Goal: Task Accomplishment & Management: Manage account settings

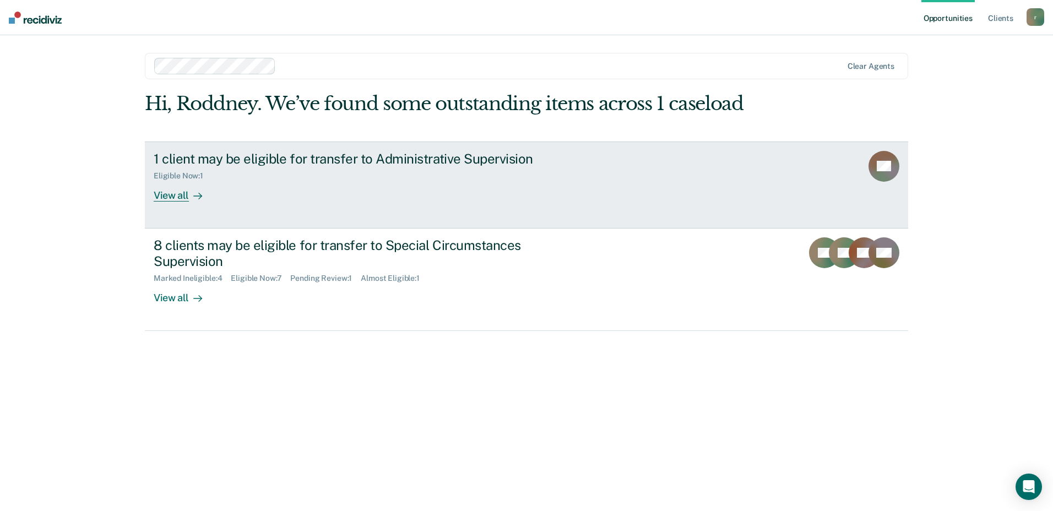
click at [176, 197] on div "View all" at bounding box center [185, 190] width 62 height 21
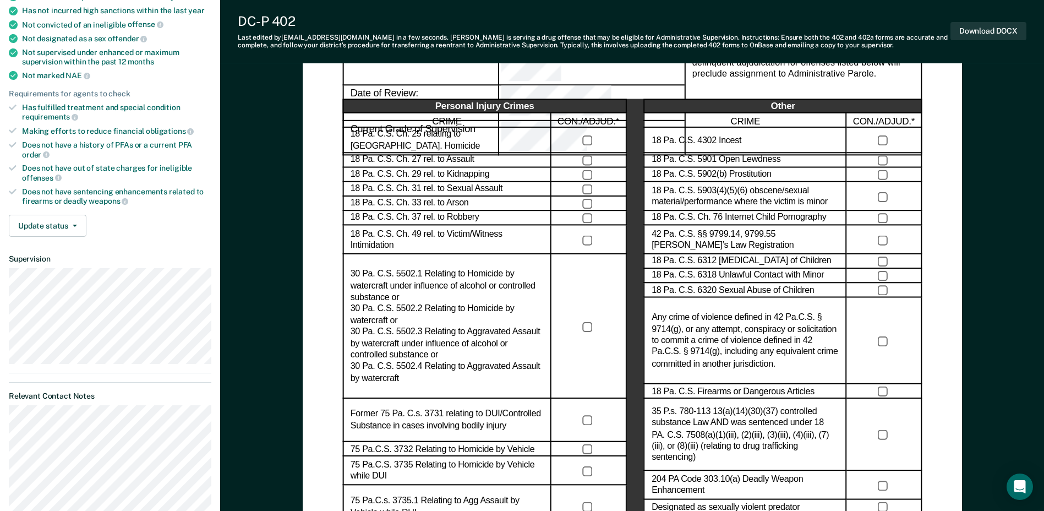
scroll to position [220, 0]
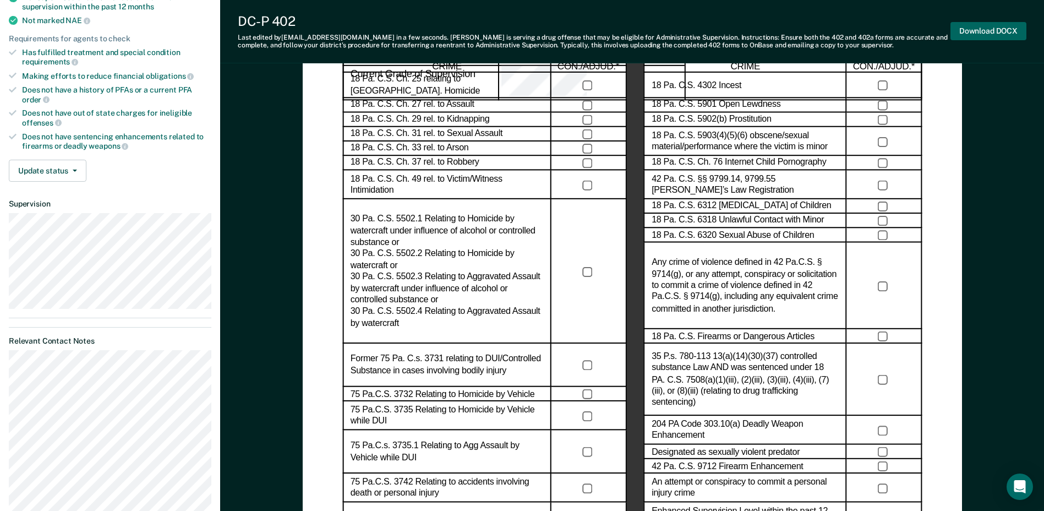
click at [992, 31] on button "Download DOCX" at bounding box center [989, 31] width 76 height 18
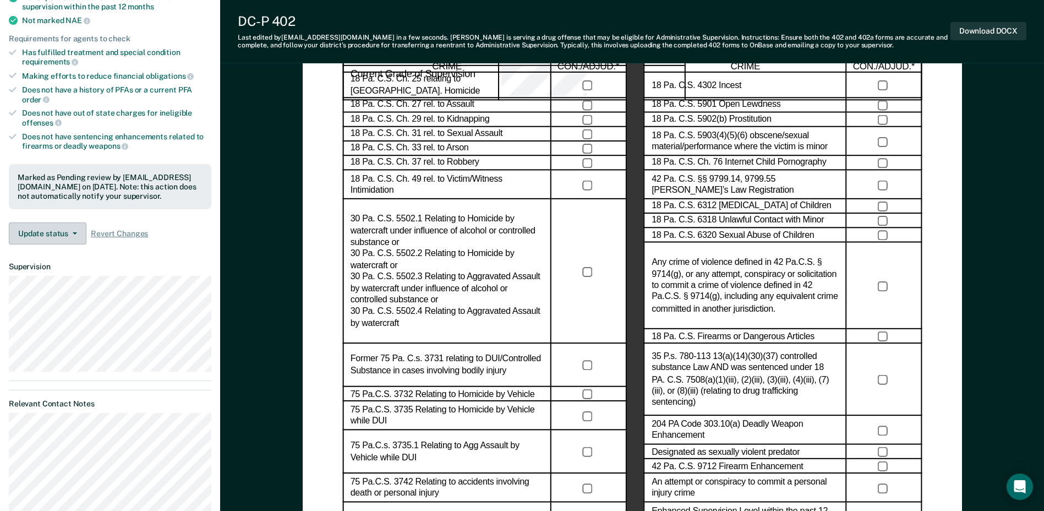
click at [81, 232] on button "Update status" at bounding box center [48, 233] width 78 height 22
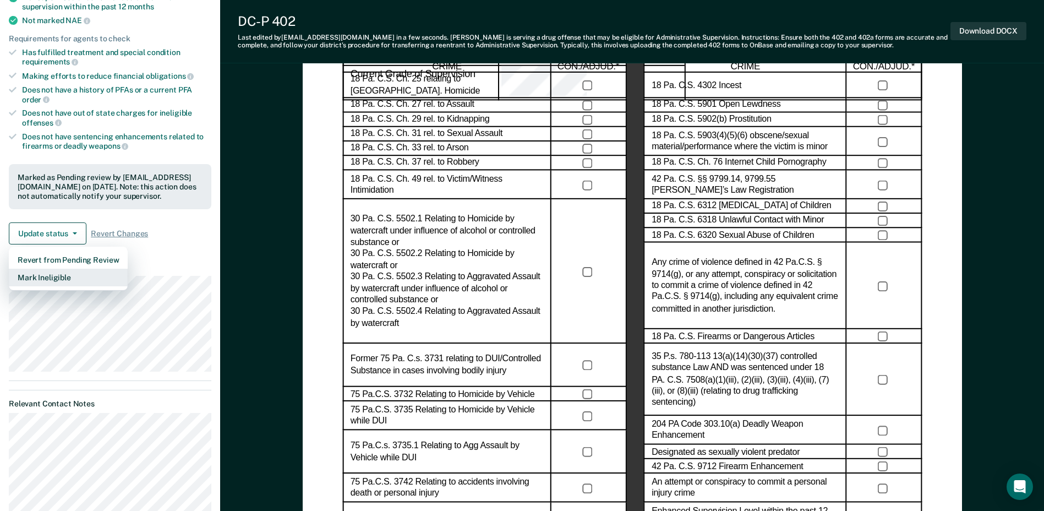
click at [58, 279] on button "Mark Ineligible" at bounding box center [68, 278] width 119 height 18
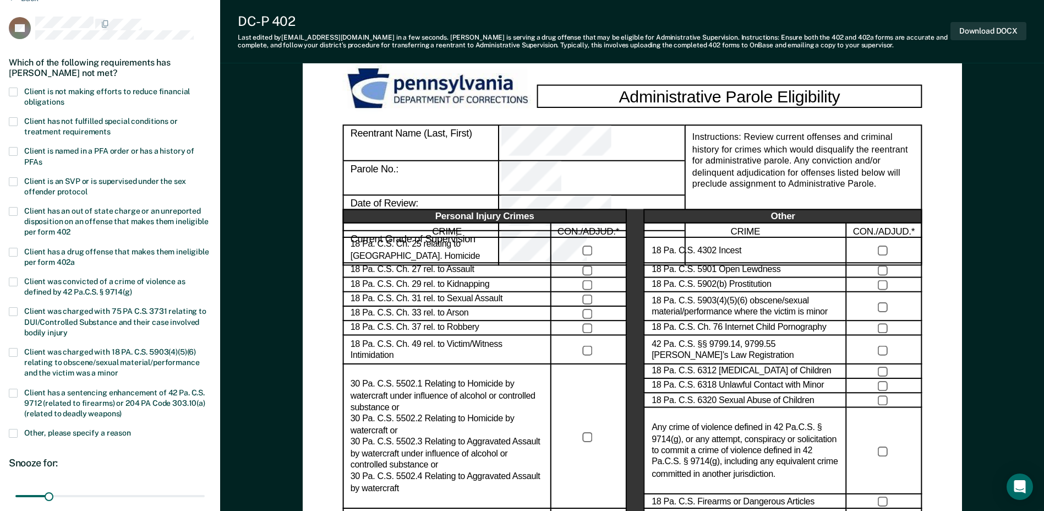
scroll to position [0, 0]
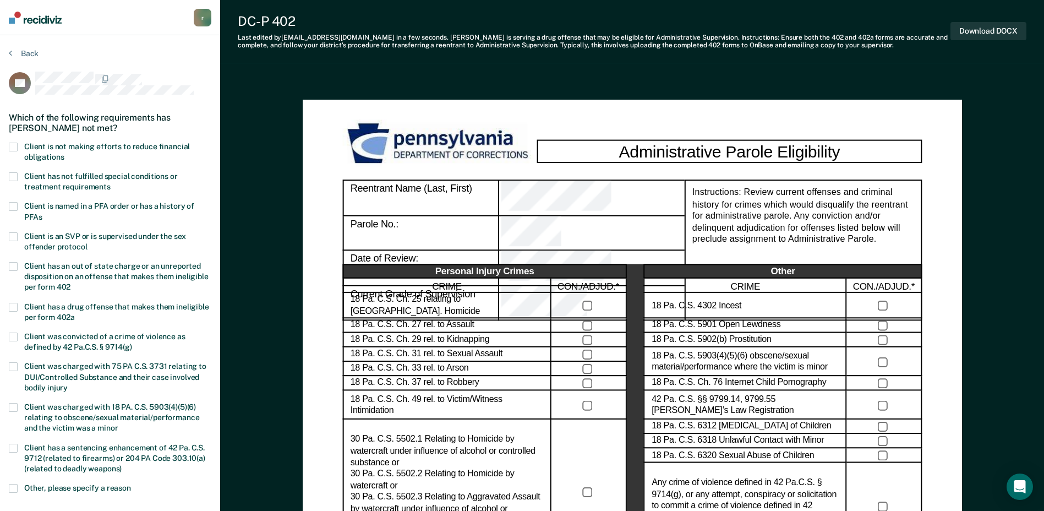
click at [59, 311] on label "Client has a drug offense that makes them ineligible per form 402a" at bounding box center [110, 313] width 203 height 21
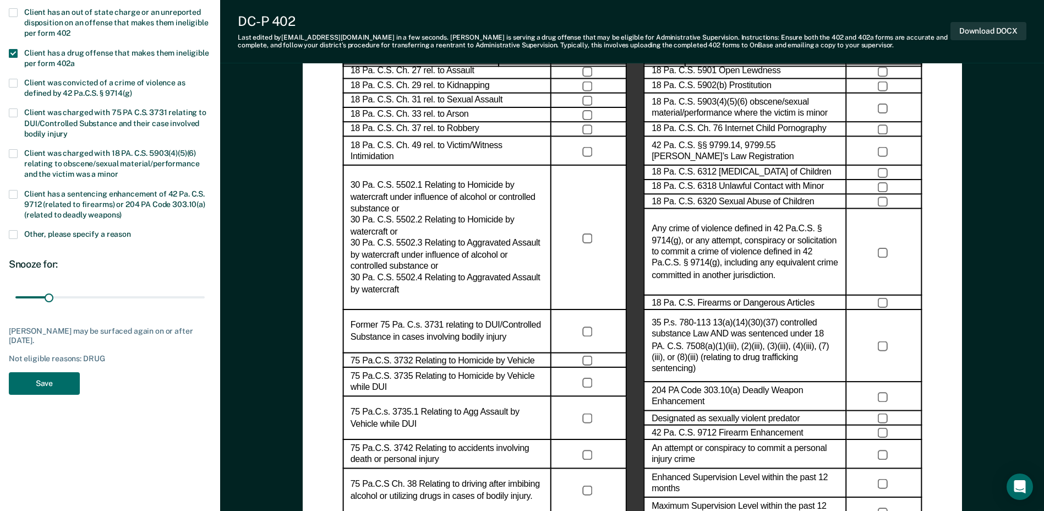
scroll to position [275, 0]
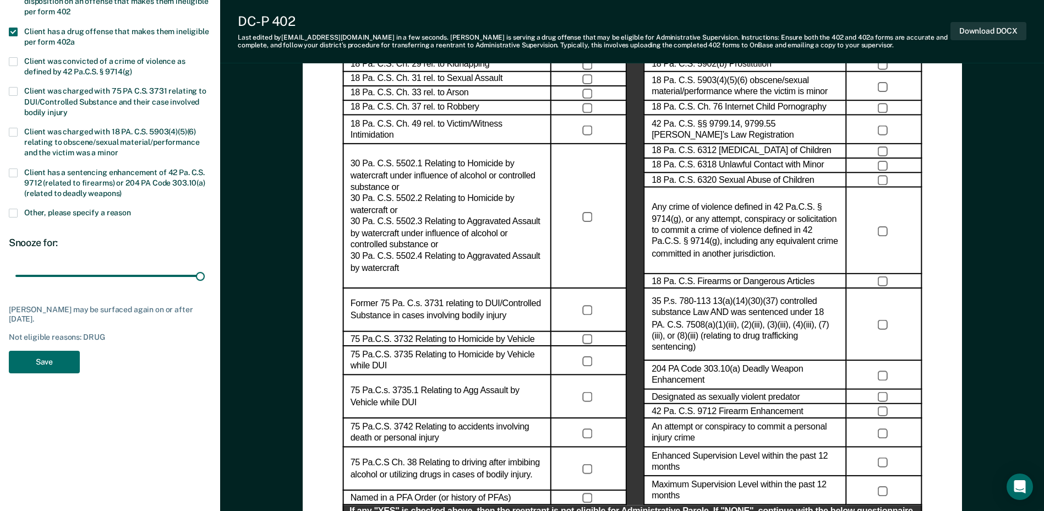
drag, startPoint x: 51, startPoint y: 271, endPoint x: 193, endPoint y: 308, distance: 147.3
type input "180"
click at [205, 283] on input "range" at bounding box center [109, 275] width 189 height 19
click at [19, 362] on button "Save" at bounding box center [44, 362] width 71 height 23
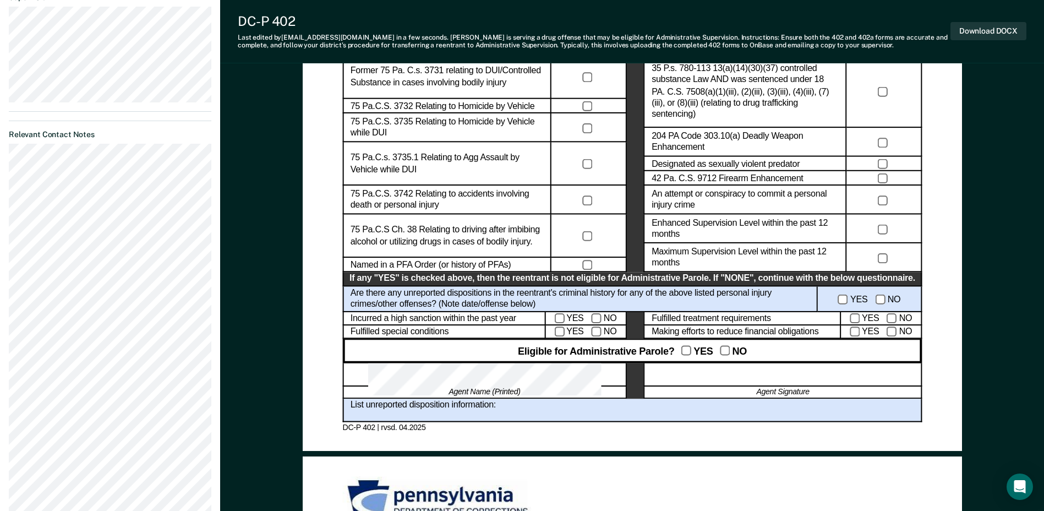
scroll to position [551, 0]
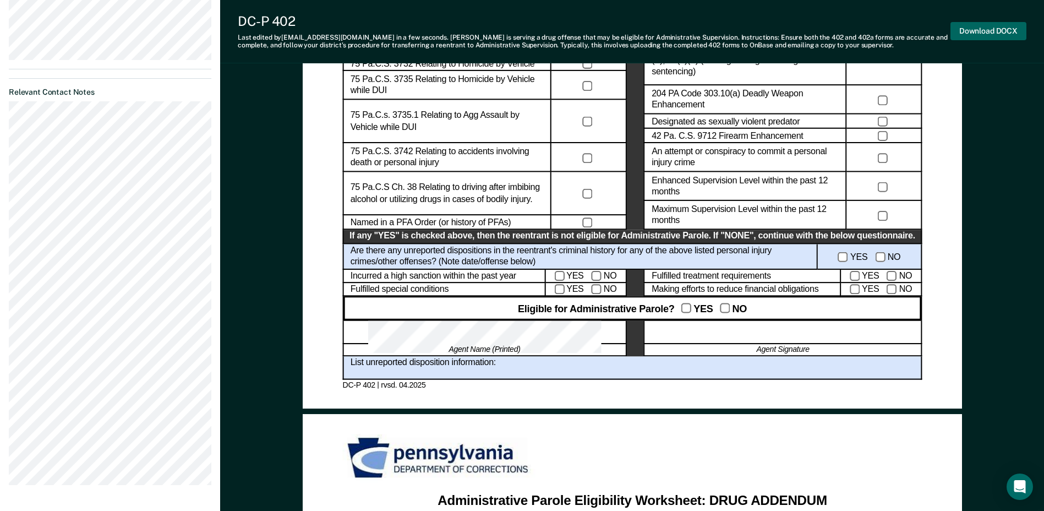
click at [970, 31] on button "Download DOCX" at bounding box center [989, 31] width 76 height 18
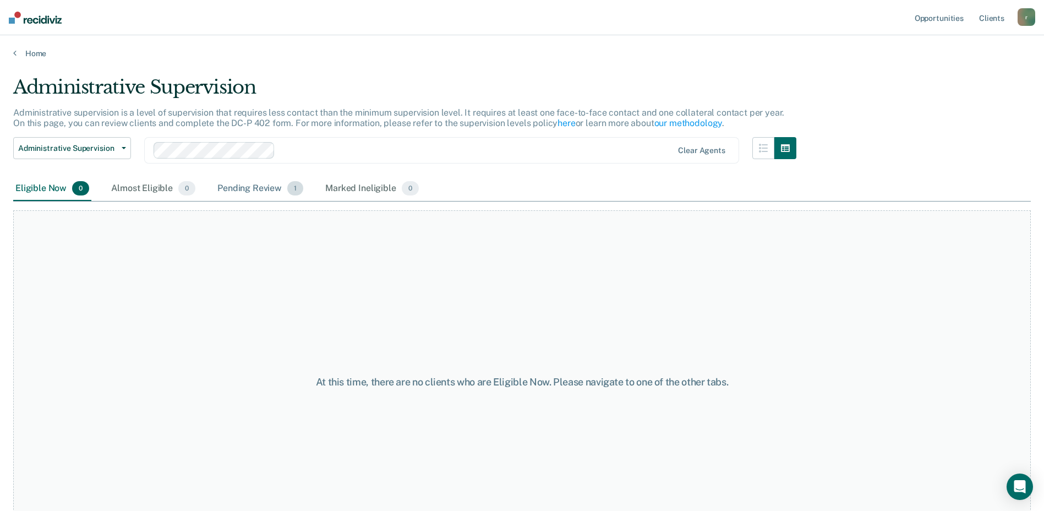
click at [291, 193] on span "1" at bounding box center [295, 188] width 16 height 14
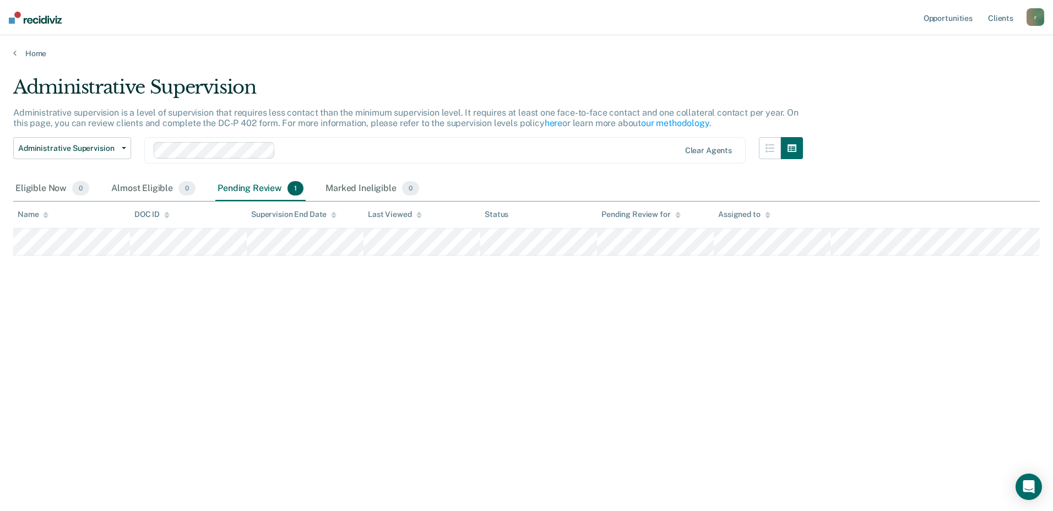
click at [303, 190] on div "Pending Review 1" at bounding box center [260, 189] width 90 height 24
click at [66, 190] on div "Eligible Now 0" at bounding box center [52, 189] width 78 height 24
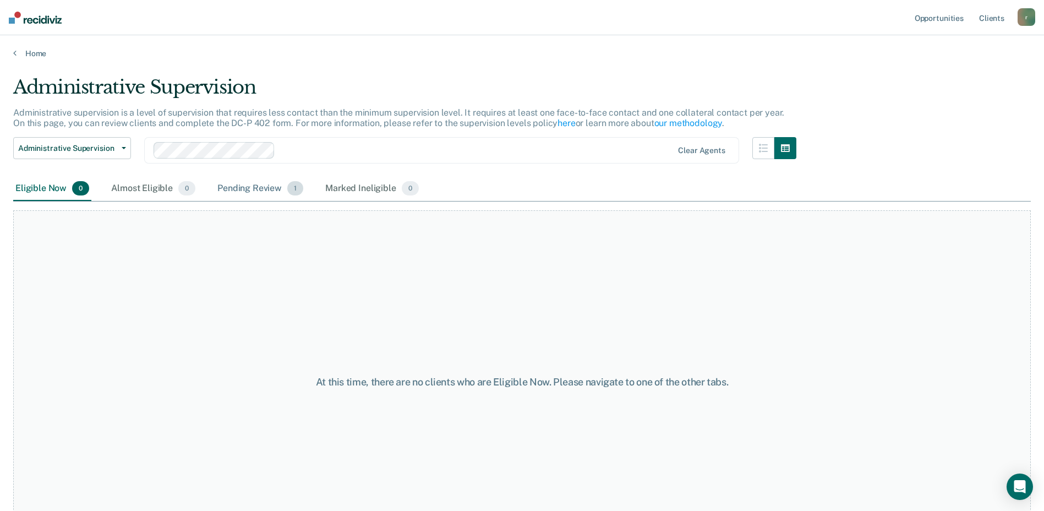
click at [222, 187] on div "Pending Review 1" at bounding box center [260, 189] width 90 height 24
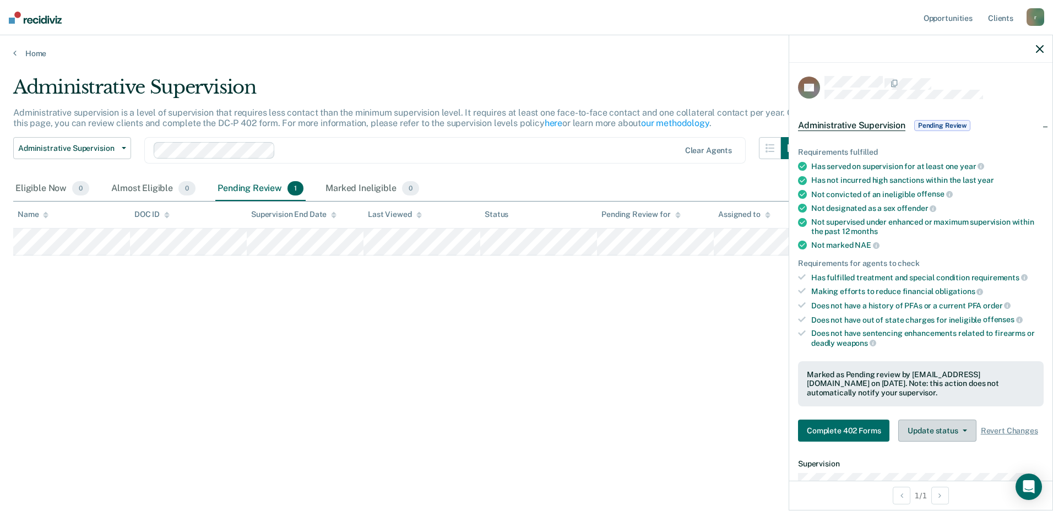
click at [923, 435] on button "Update status" at bounding box center [937, 431] width 78 height 22
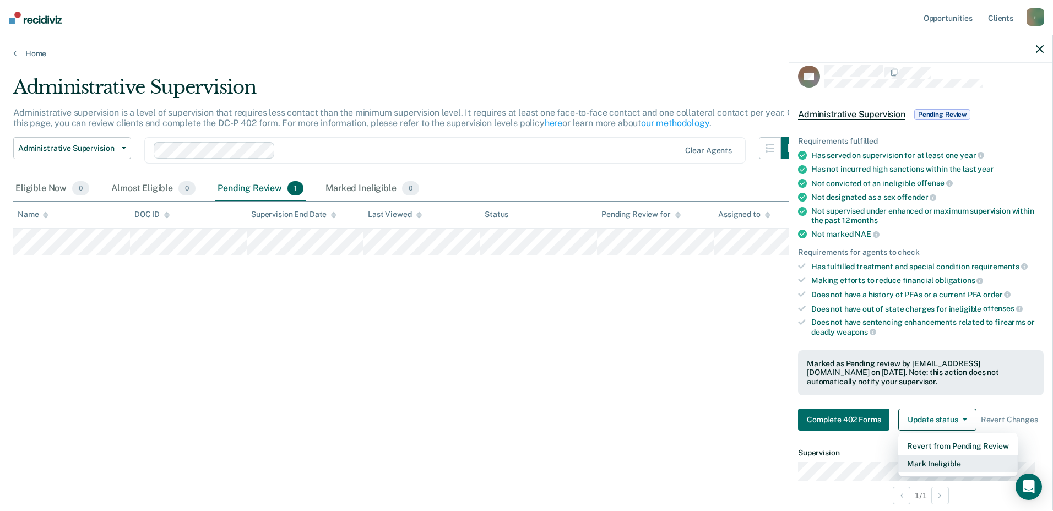
click at [917, 471] on button "Mark Ineligible" at bounding box center [957, 464] width 119 height 18
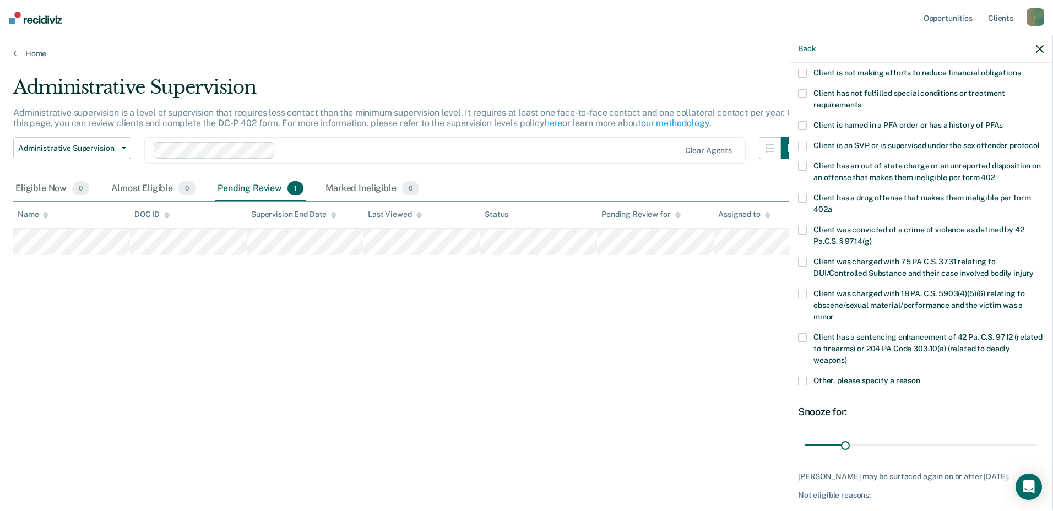
scroll to position [140, 0]
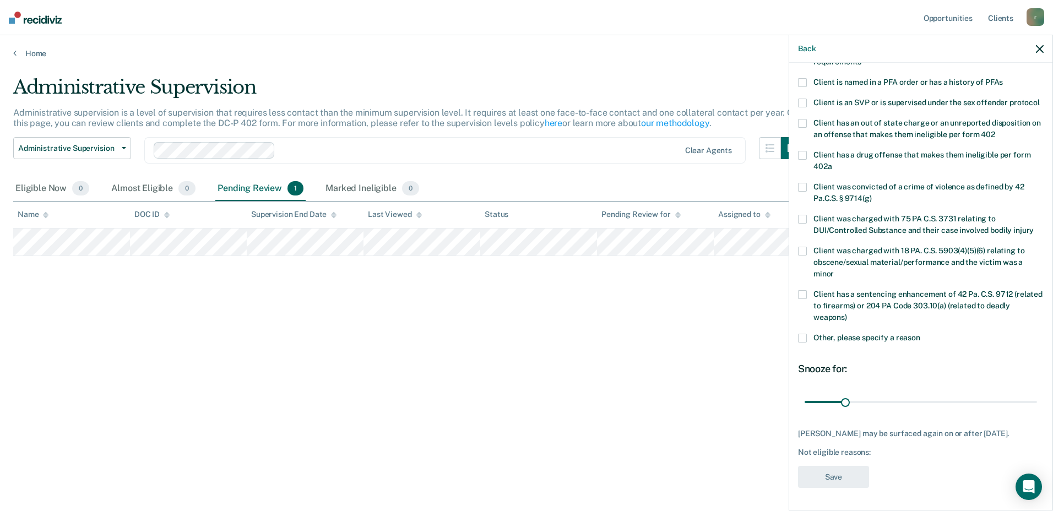
click at [808, 334] on label "Other, please specify a reason" at bounding box center [921, 340] width 246 height 12
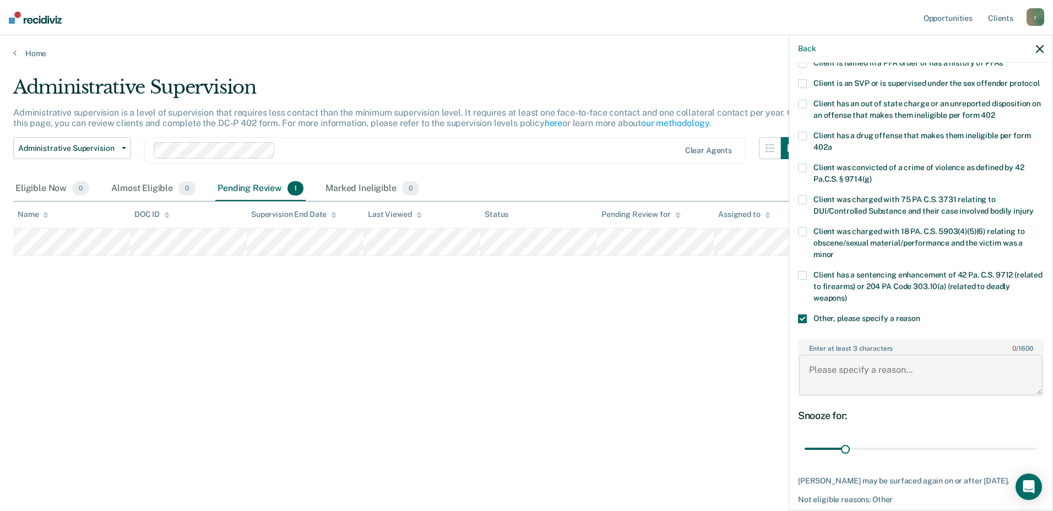
click at [831, 380] on textarea "Enter at least 3 characters 0 / 1600" at bounding box center [920, 375] width 243 height 41
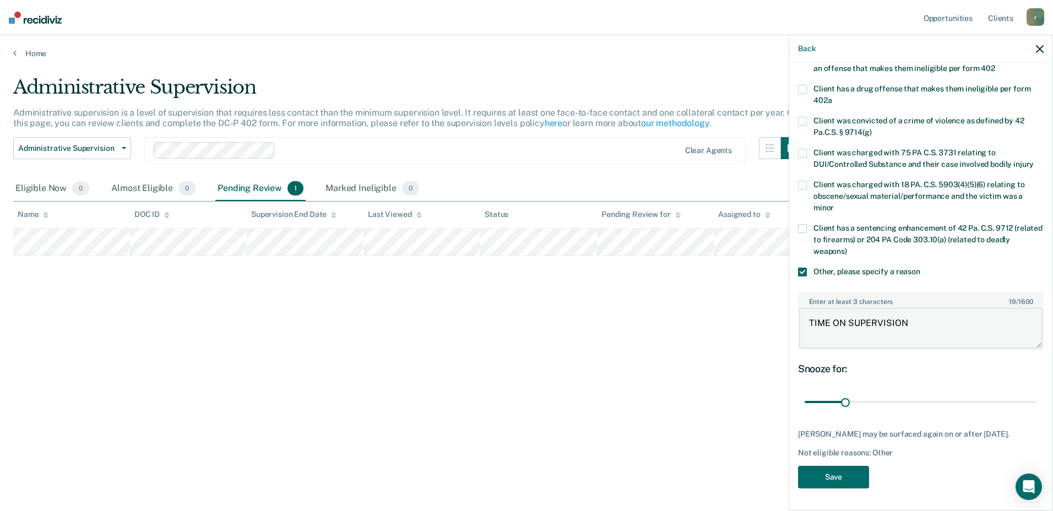
scroll to position [207, 0]
type textarea "TIME ON SUPERVISION"
drag, startPoint x: 842, startPoint y: 390, endPoint x: 1054, endPoint y: 404, distance: 212.4
type input "180"
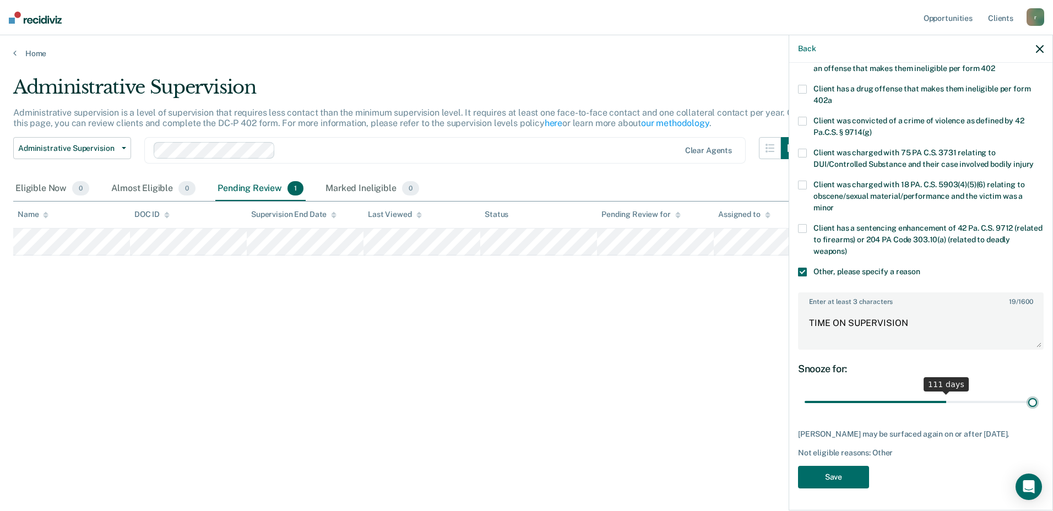
click at [1037, 404] on input "range" at bounding box center [920, 402] width 232 height 19
click at [848, 476] on button "Save" at bounding box center [833, 477] width 71 height 23
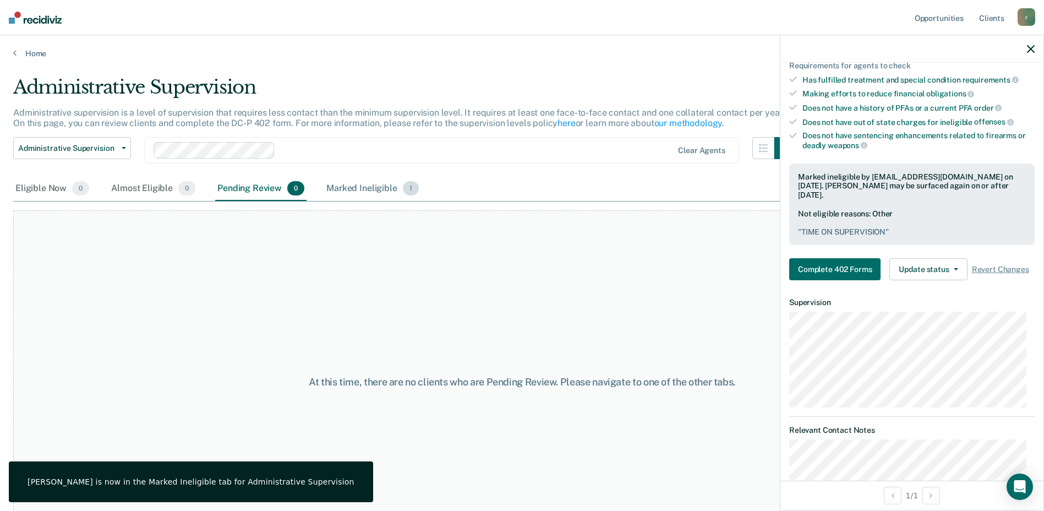
click at [385, 188] on div "Marked Ineligible 1" at bounding box center [372, 189] width 97 height 24
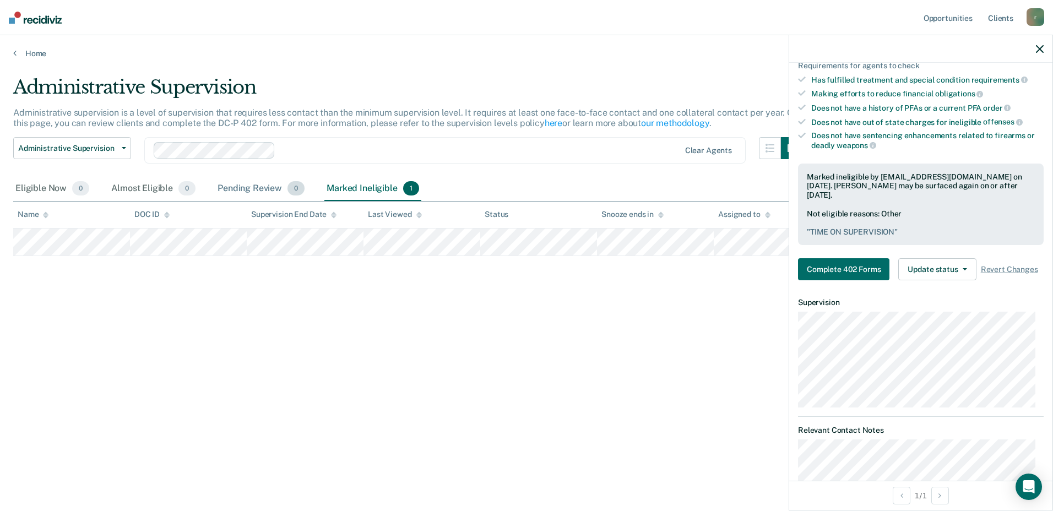
click at [251, 190] on div "Pending Review 0" at bounding box center [260, 189] width 91 height 24
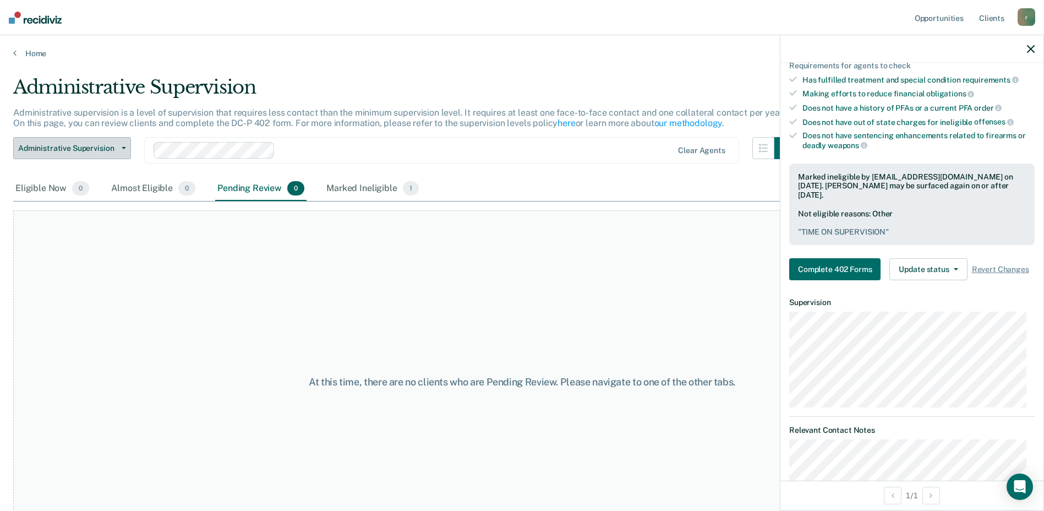
click at [119, 144] on button "Administrative Supervision" at bounding box center [72, 148] width 118 height 22
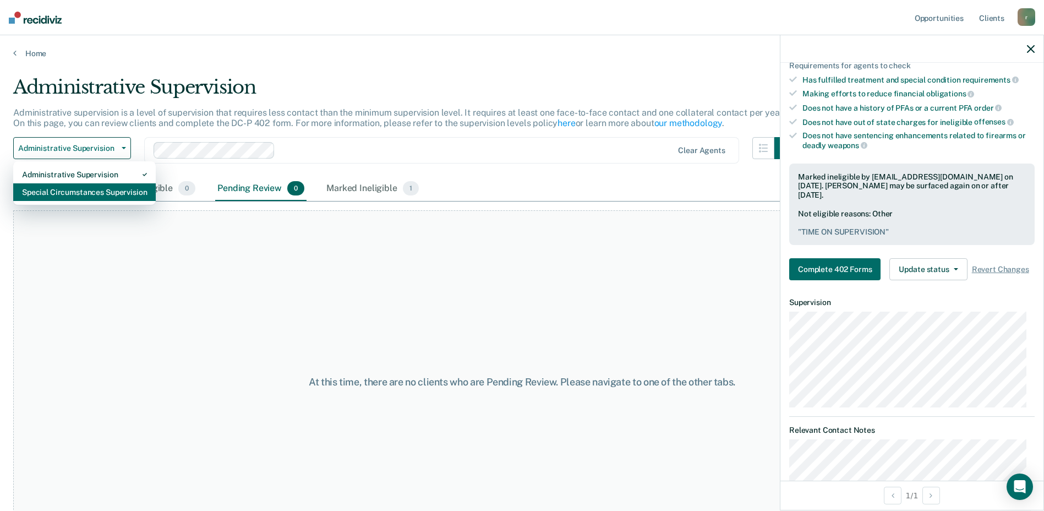
click at [113, 190] on div "Special Circumstances Supervision" at bounding box center [84, 192] width 125 height 18
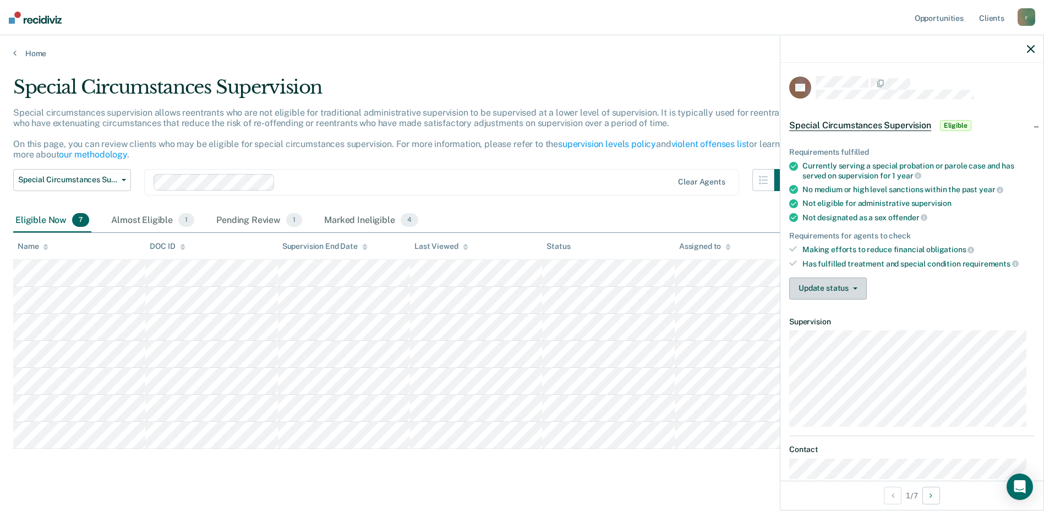
click at [841, 286] on button "Update status" at bounding box center [828, 288] width 78 height 22
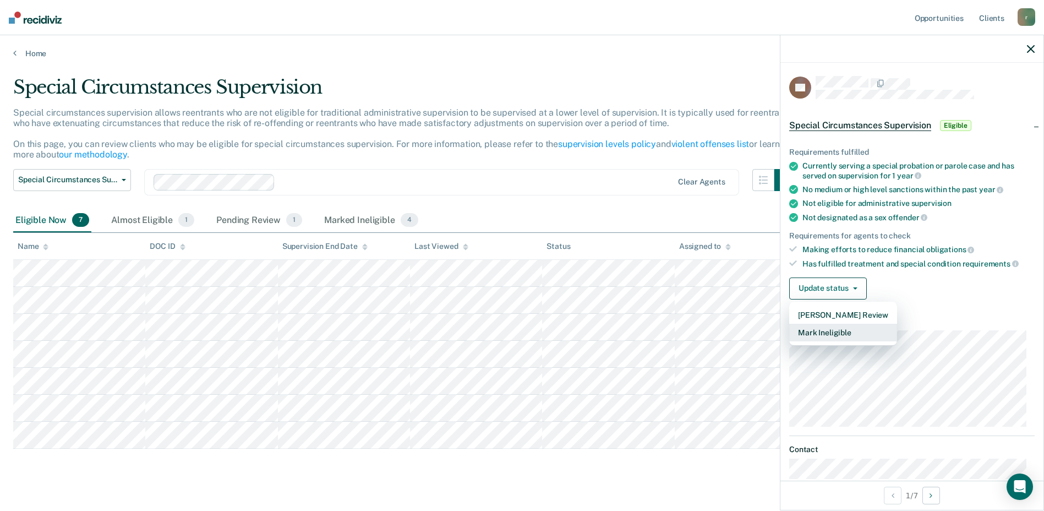
click at [827, 330] on button "Mark Ineligible" at bounding box center [843, 333] width 108 height 18
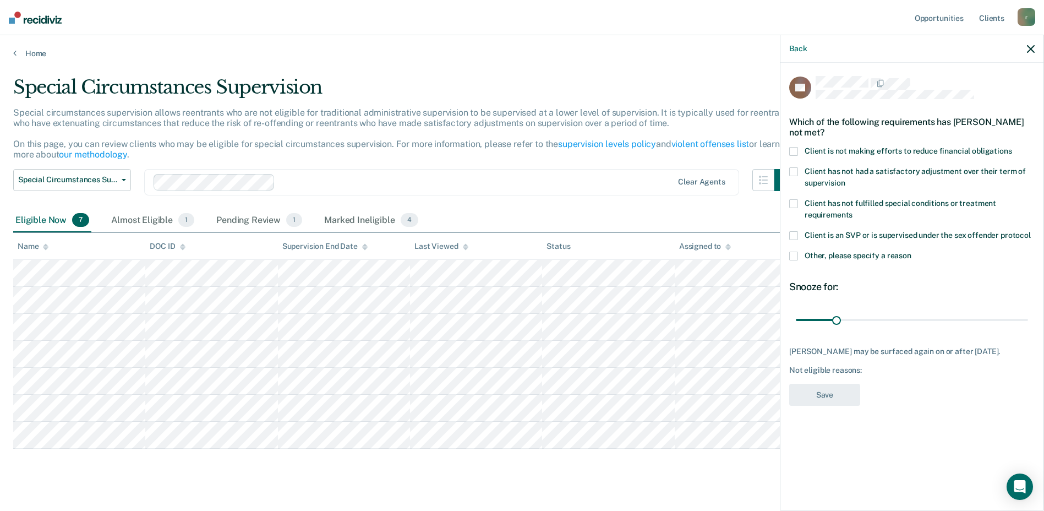
click at [794, 155] on label "Client is not making efforts to reduce financial obligations" at bounding box center [912, 153] width 246 height 12
drag, startPoint x: 837, startPoint y: 322, endPoint x: 912, endPoint y: 314, distance: 75.8
click at [912, 314] on input "range" at bounding box center [912, 319] width 232 height 19
type input "90"
click at [912, 315] on input "range" at bounding box center [912, 319] width 232 height 19
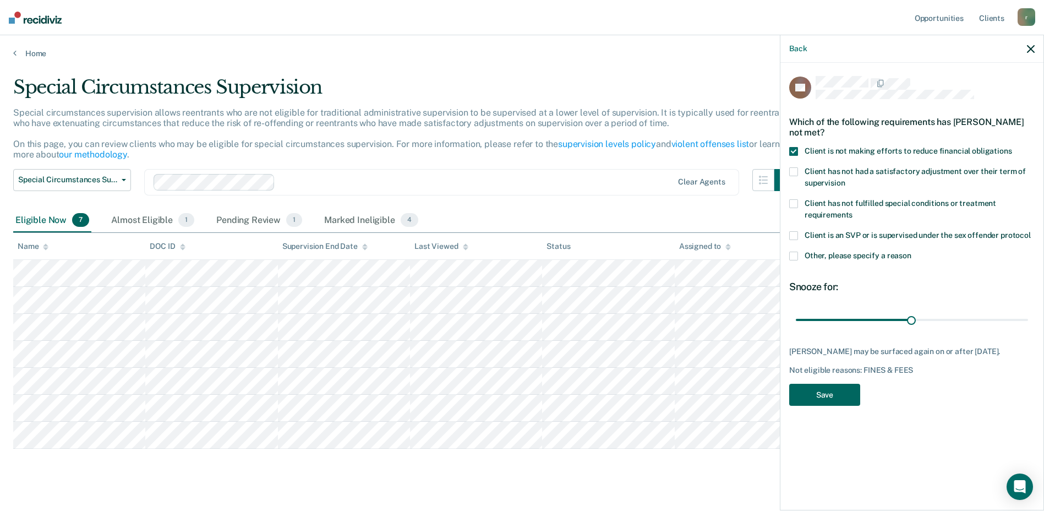
click at [845, 400] on button "Save" at bounding box center [824, 395] width 71 height 23
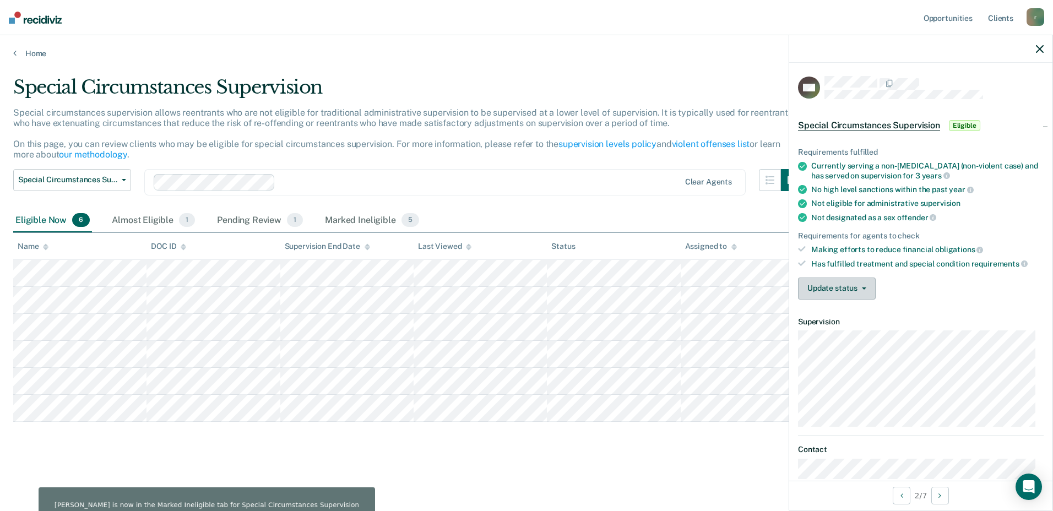
drag, startPoint x: 869, startPoint y: 288, endPoint x: 863, endPoint y: 297, distance: 9.9
click at [869, 289] on button "Update status" at bounding box center [837, 288] width 78 height 22
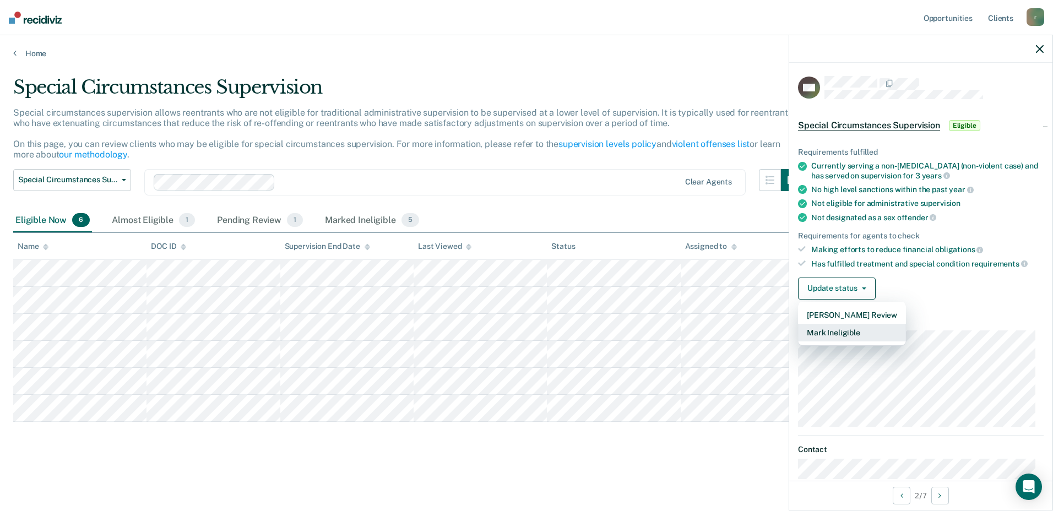
click at [853, 331] on button "Mark Ineligible" at bounding box center [852, 333] width 108 height 18
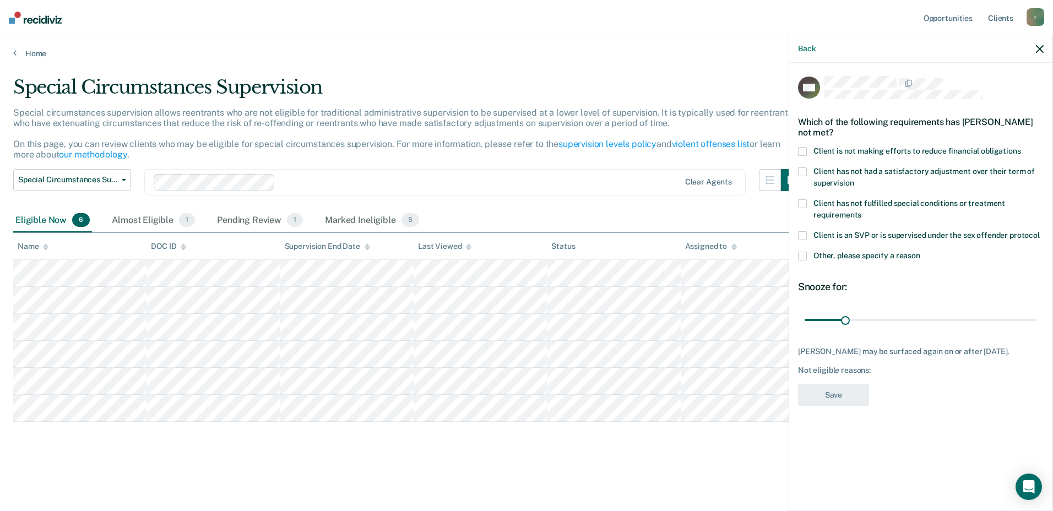
click at [809, 159] on div "Client is not making efforts to reduce financial obligations" at bounding box center [921, 157] width 246 height 20
drag, startPoint x: 847, startPoint y: 318, endPoint x: 919, endPoint y: 307, distance: 72.9
type input "90"
click at [919, 310] on input "range" at bounding box center [920, 319] width 232 height 19
click at [834, 392] on button "Save" at bounding box center [833, 395] width 71 height 23
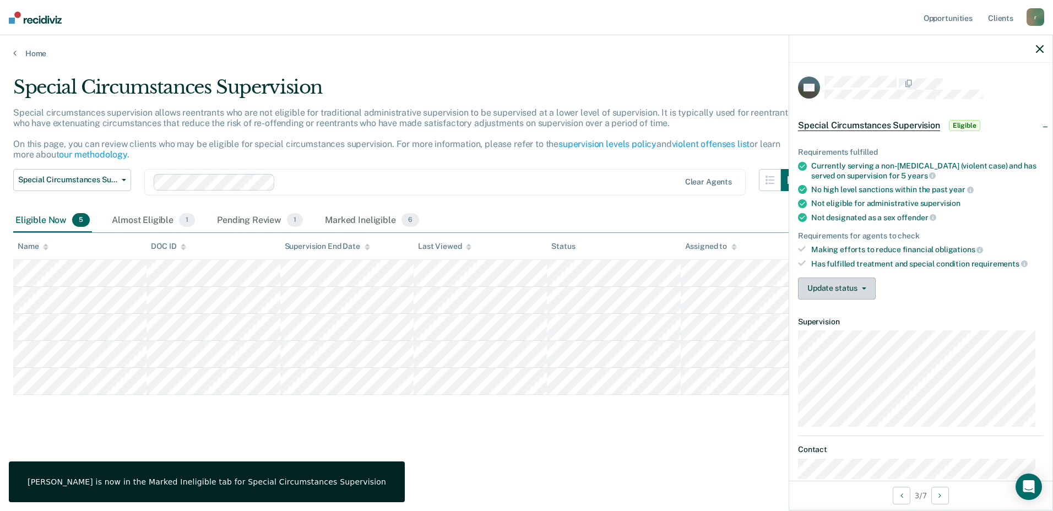
click at [856, 284] on button "Update status" at bounding box center [837, 288] width 78 height 22
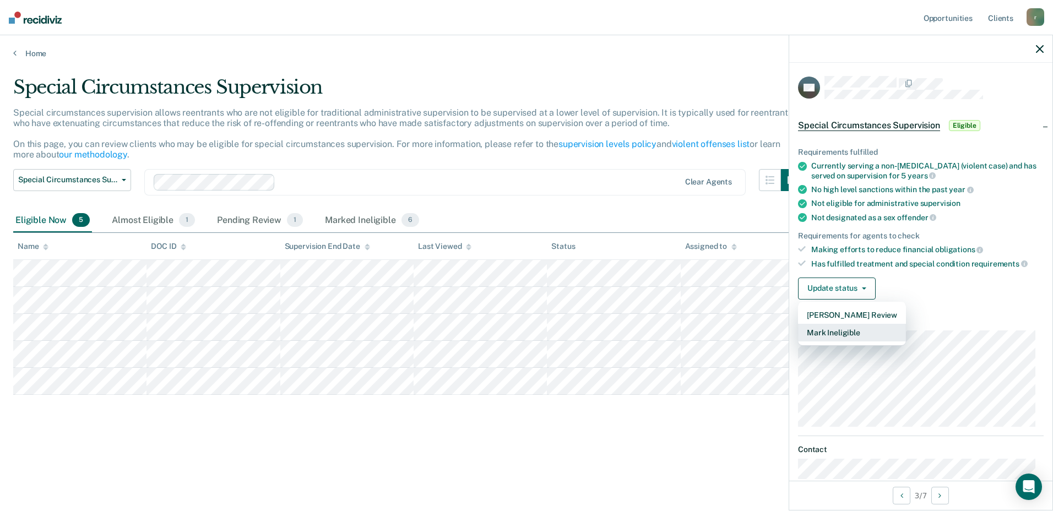
click at [859, 331] on button "Mark Ineligible" at bounding box center [852, 333] width 108 height 18
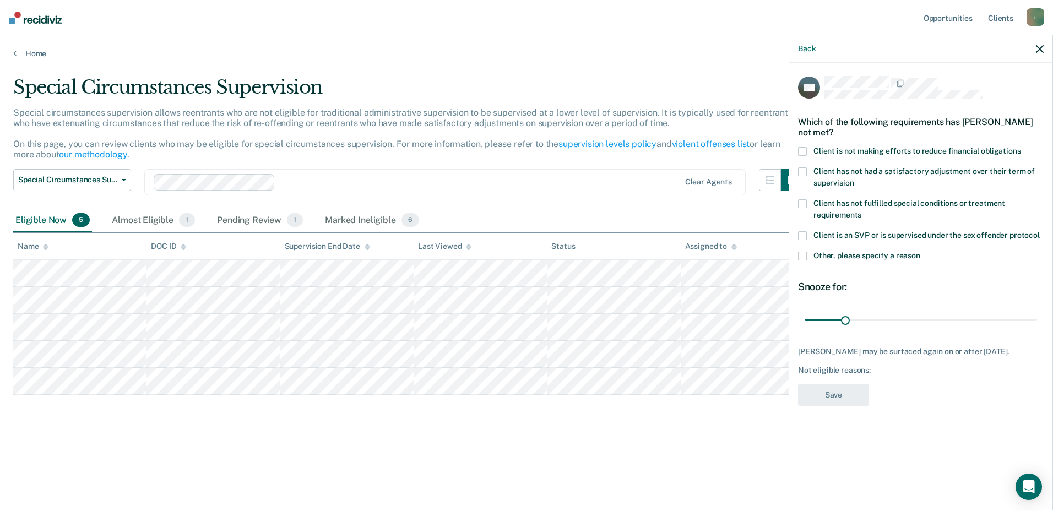
click at [427, 456] on div "Special Circumstances Supervision Special circumstances supervision allows reen…" at bounding box center [526, 270] width 1026 height 388
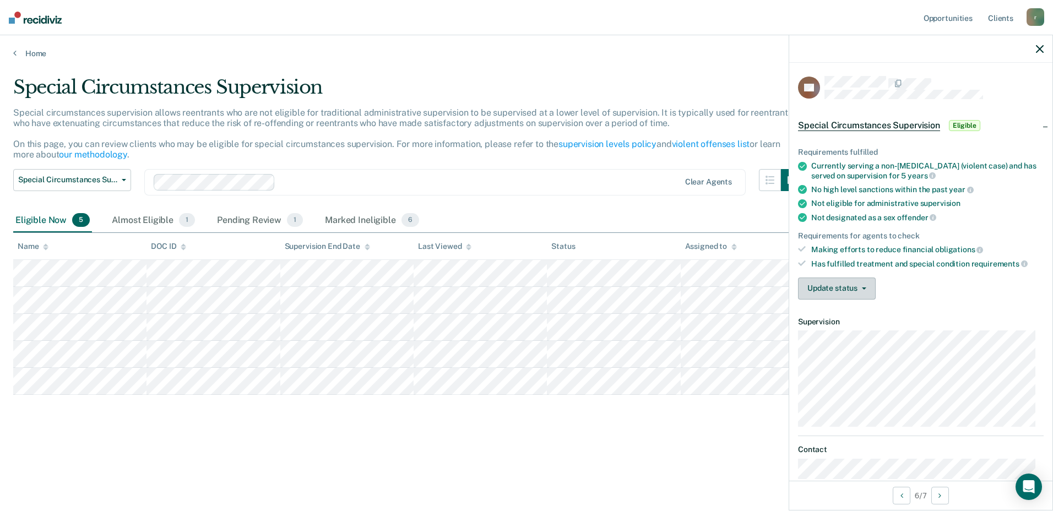
click at [859, 287] on span "button" at bounding box center [861, 288] width 9 height 2
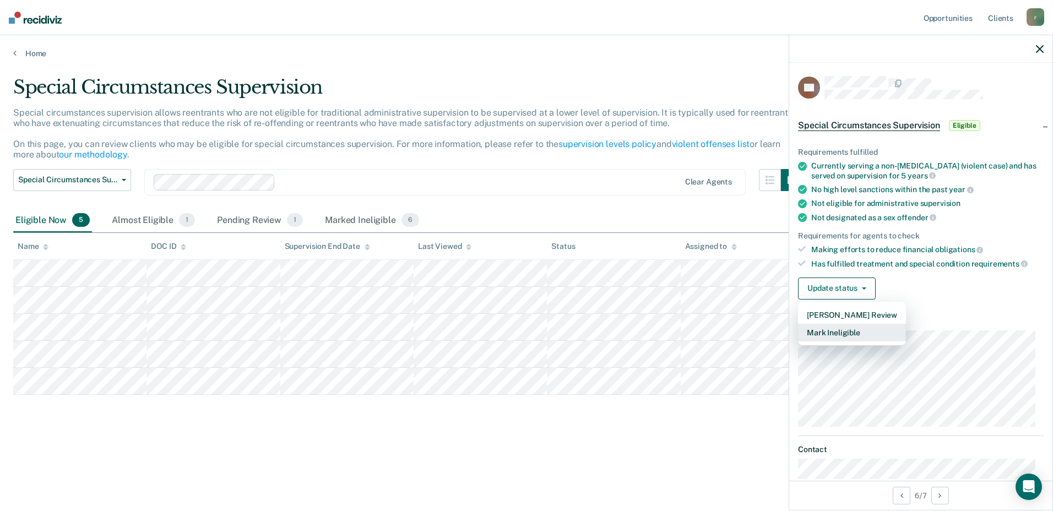
click at [852, 333] on button "Mark Ineligible" at bounding box center [852, 333] width 108 height 18
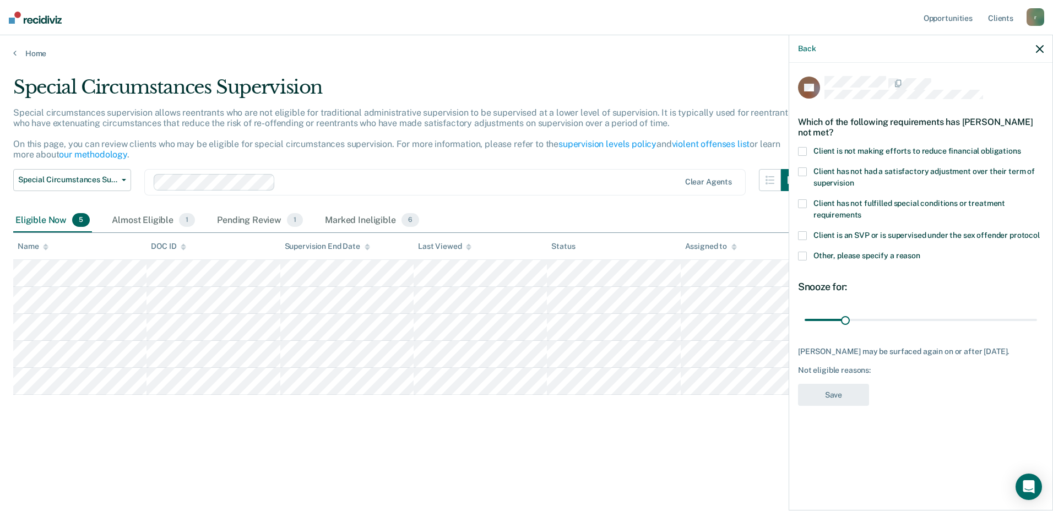
click at [832, 151] on span "Client is not making efforts to reduce financial obligations" at bounding box center [917, 150] width 208 height 9
drag, startPoint x: 846, startPoint y: 322, endPoint x: 920, endPoint y: 313, distance: 74.2
type input "90"
click at [920, 313] on input "range" at bounding box center [920, 319] width 232 height 19
click at [852, 388] on button "Save" at bounding box center [833, 395] width 71 height 23
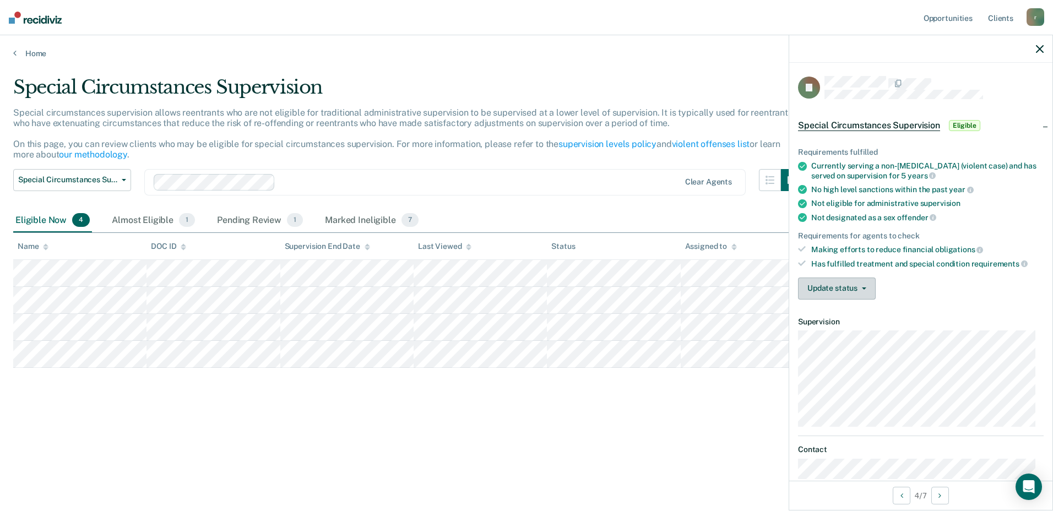
click at [858, 292] on button "Update status" at bounding box center [837, 288] width 78 height 22
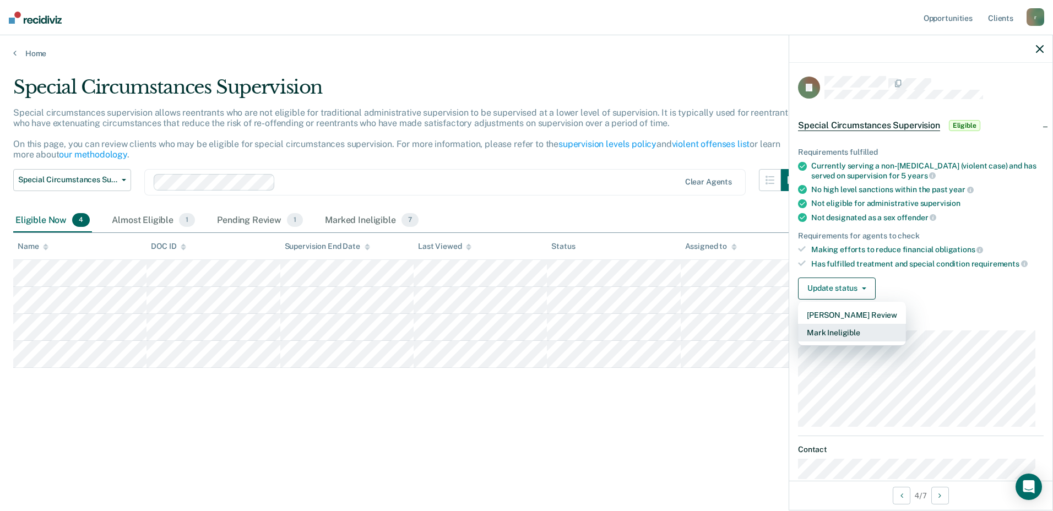
click at [833, 327] on button "Mark Ineligible" at bounding box center [852, 333] width 108 height 18
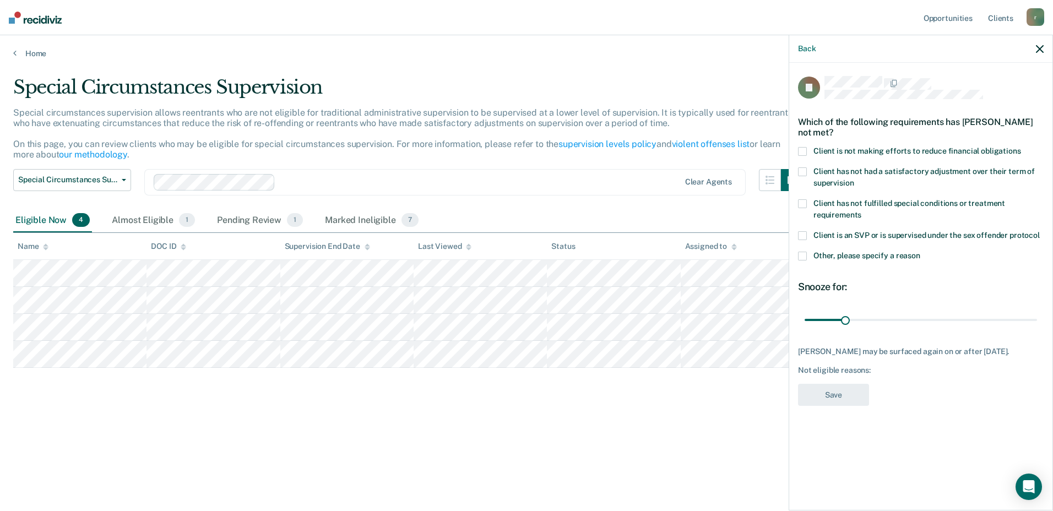
click at [808, 152] on label "Client is not making efforts to reduce financial obligations" at bounding box center [921, 153] width 246 height 12
drag, startPoint x: 846, startPoint y: 315, endPoint x: 921, endPoint y: 314, distance: 74.3
click at [921, 314] on input "range" at bounding box center [920, 319] width 232 height 19
type input "90"
click at [920, 314] on input "range" at bounding box center [920, 319] width 232 height 19
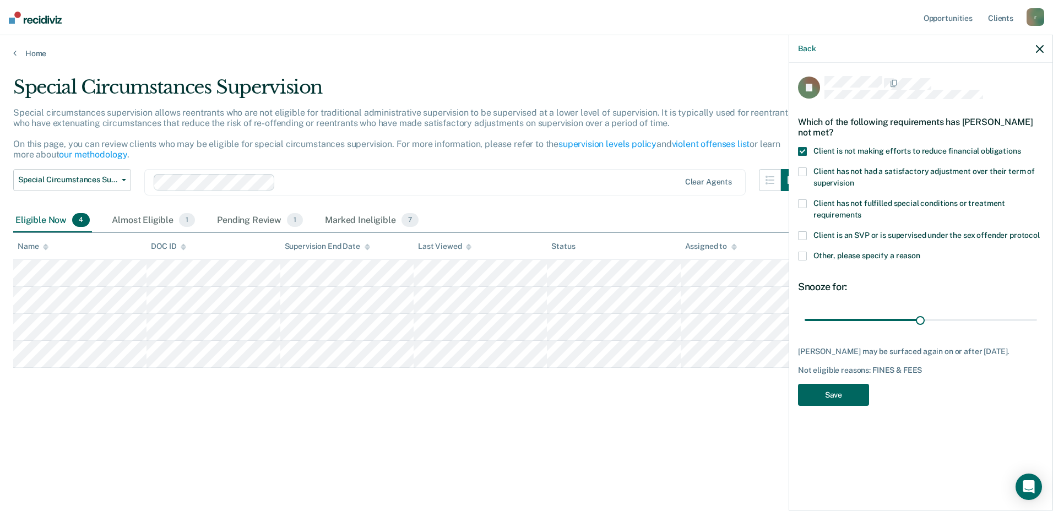
click at [822, 399] on button "Save" at bounding box center [833, 395] width 71 height 23
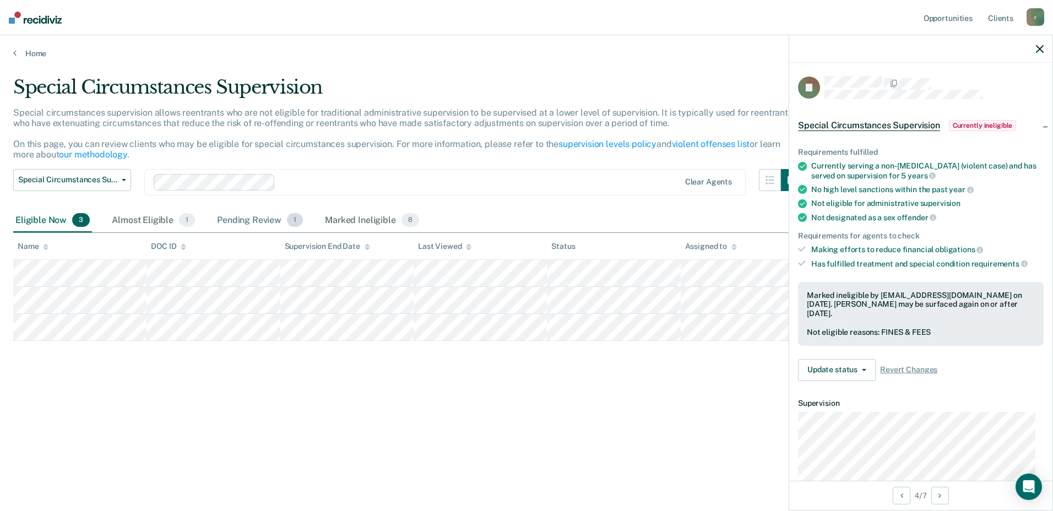
click at [236, 216] on div "Pending Review 1" at bounding box center [260, 221] width 90 height 24
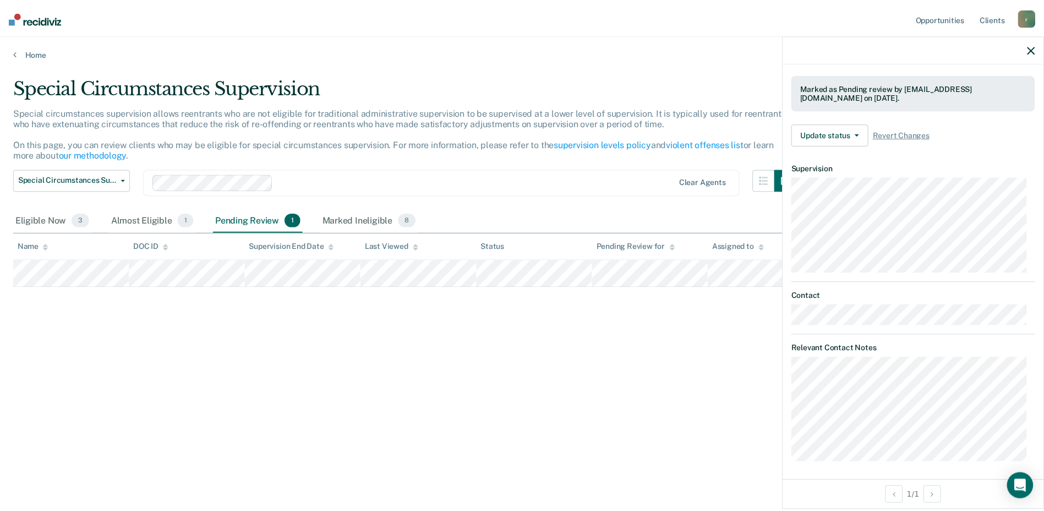
scroll to position [210, 0]
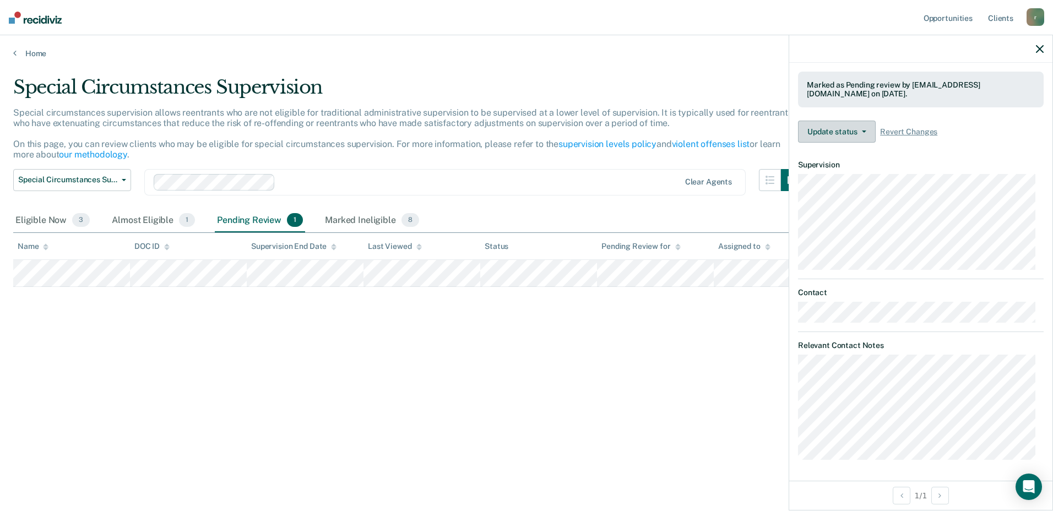
click at [827, 135] on button "Update status" at bounding box center [837, 132] width 78 height 22
click at [521, 442] on div "Special Circumstances Supervision Special circumstances supervision allows reen…" at bounding box center [526, 270] width 1026 height 388
click at [826, 124] on button "Update status" at bounding box center [837, 132] width 78 height 22
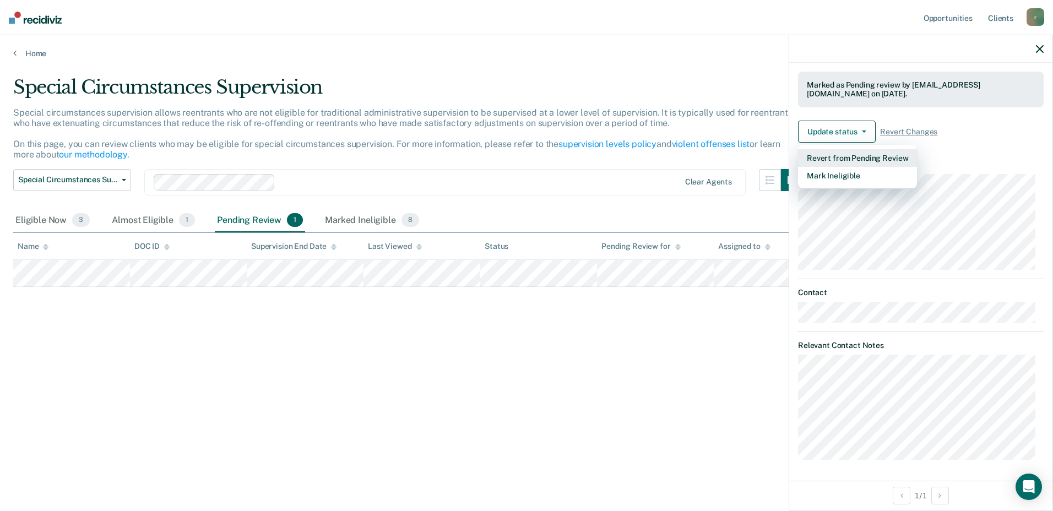
click at [819, 159] on button "Revert from Pending Review" at bounding box center [857, 158] width 119 height 18
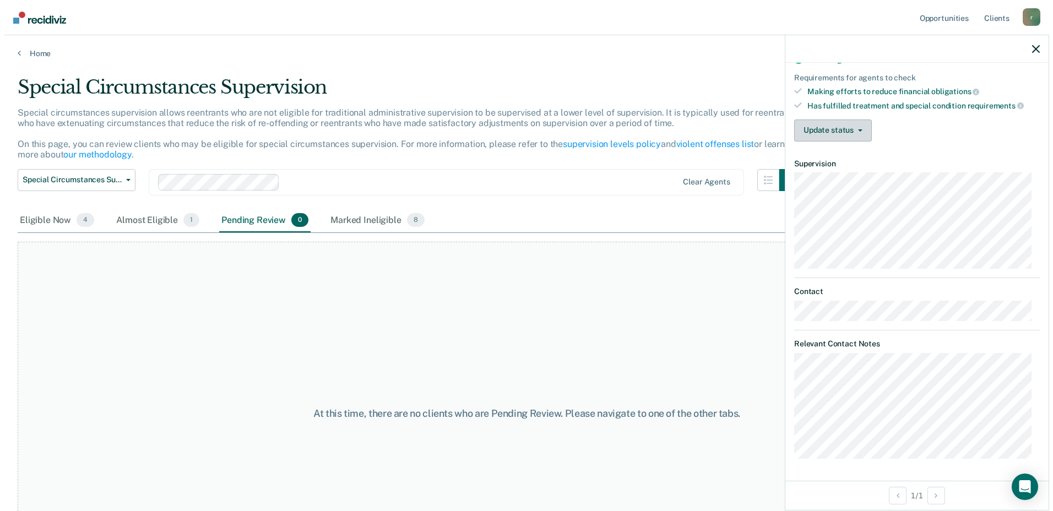
scroll to position [156, 0]
click at [51, 224] on div "Eligible Now 4" at bounding box center [52, 221] width 79 height 24
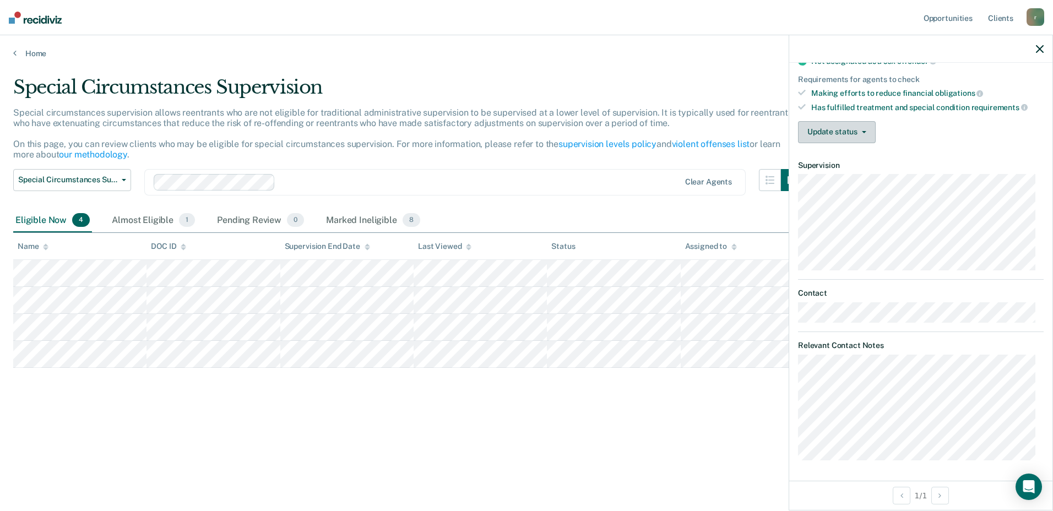
click at [863, 128] on button "Update status" at bounding box center [837, 132] width 78 height 22
click at [469, 378] on div "Special Circumstances Supervision Special circumstances supervision allows reen…" at bounding box center [526, 252] width 1026 height 352
click at [115, 186] on button "Special Circumstances Supervision" at bounding box center [72, 180] width 118 height 22
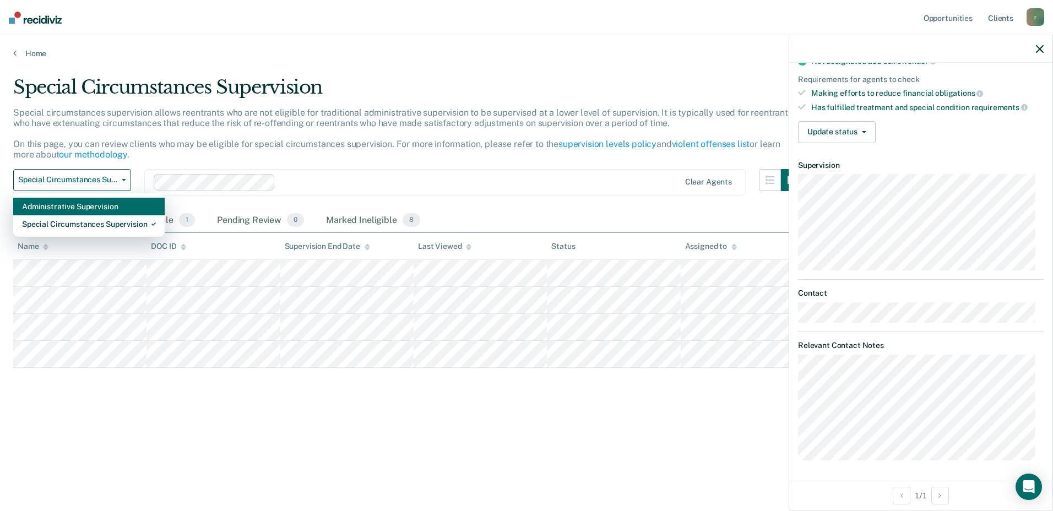
click at [95, 209] on div "Administrative Supervision" at bounding box center [89, 207] width 134 height 18
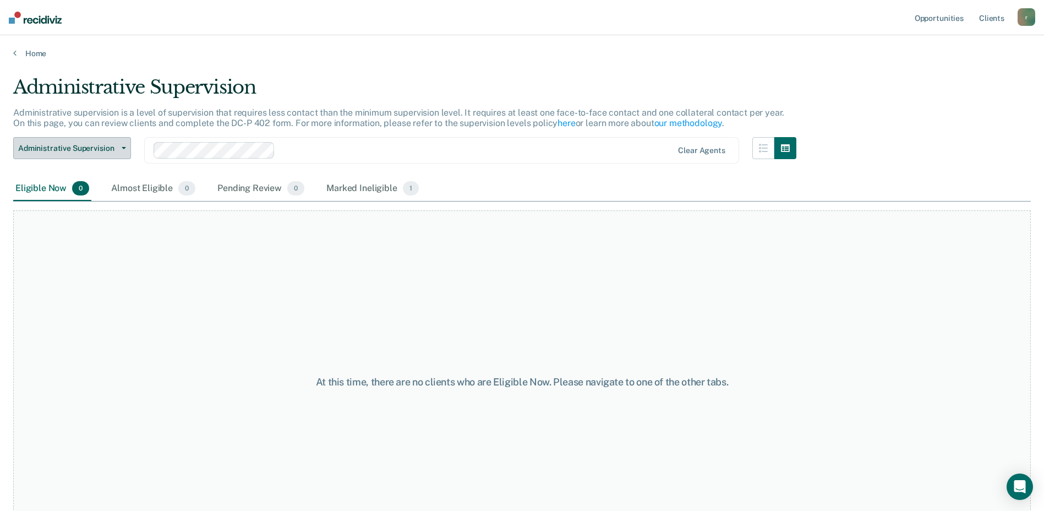
click at [97, 154] on button "Administrative Supervision" at bounding box center [72, 148] width 118 height 22
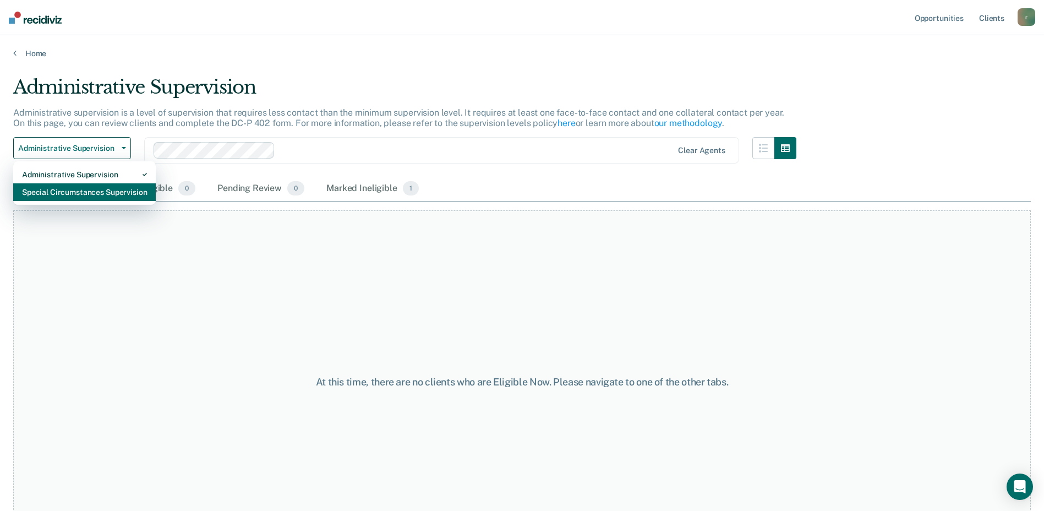
click at [117, 188] on div "Special Circumstances Supervision" at bounding box center [84, 192] width 125 height 18
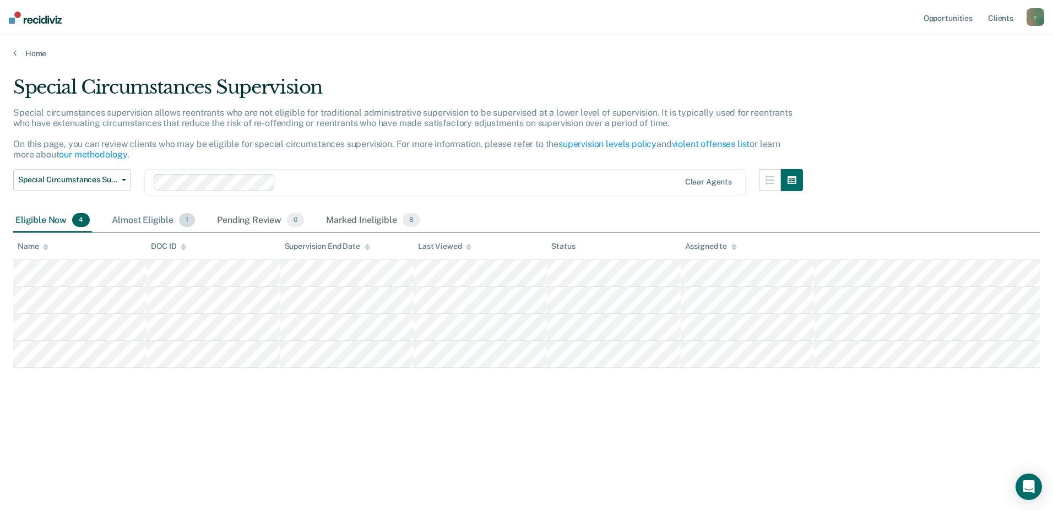
click at [148, 222] on div "Almost Eligible 1" at bounding box center [154, 221] width 88 height 24
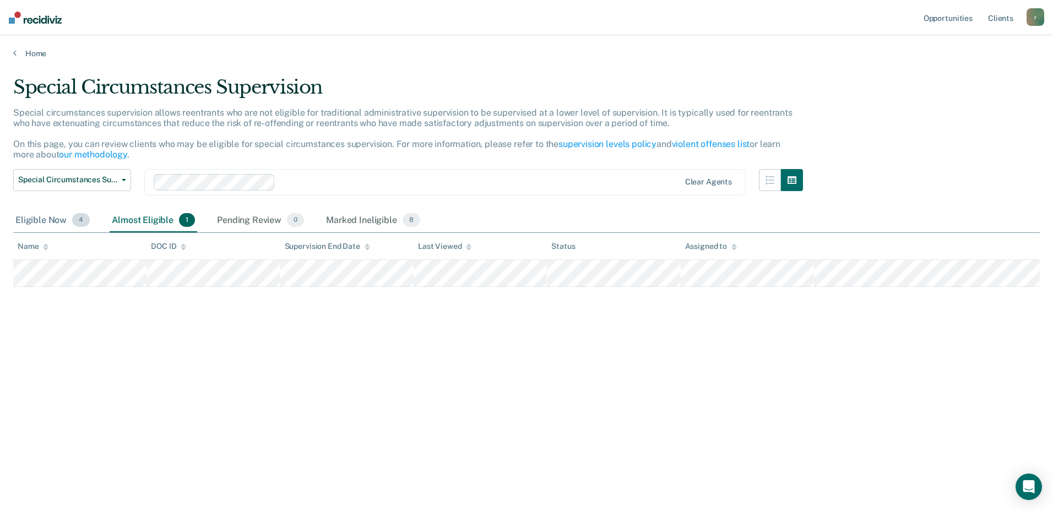
click at [70, 221] on div "Eligible Now 4" at bounding box center [52, 221] width 79 height 24
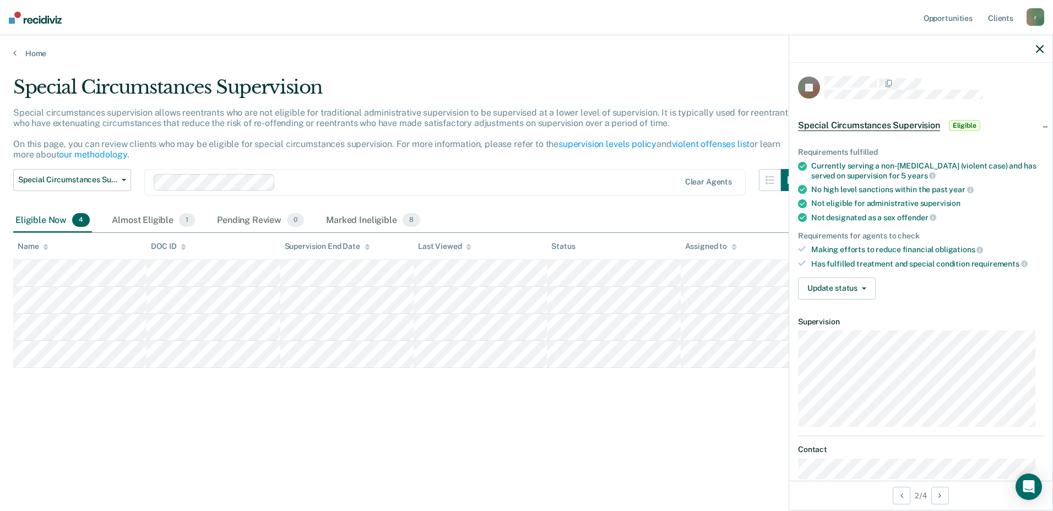
scroll to position [156, 0]
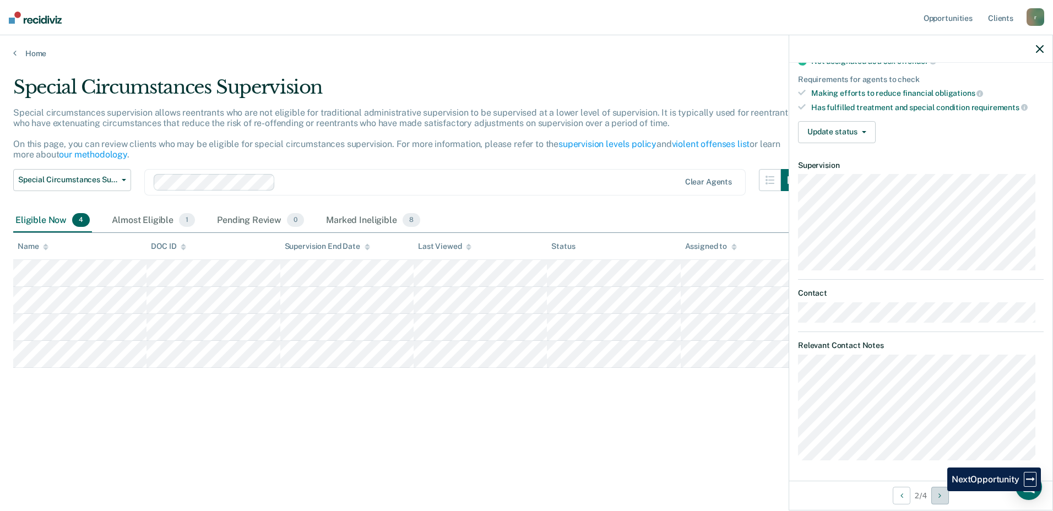
click at [939, 491] on button "Next Opportunity" at bounding box center [940, 496] width 18 height 18
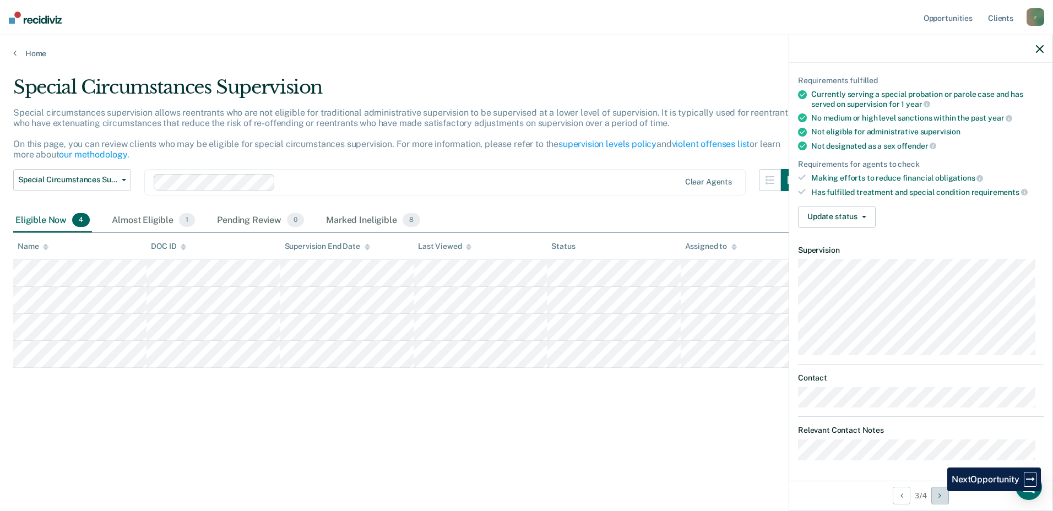
click at [939, 491] on button "Next Opportunity" at bounding box center [940, 496] width 18 height 18
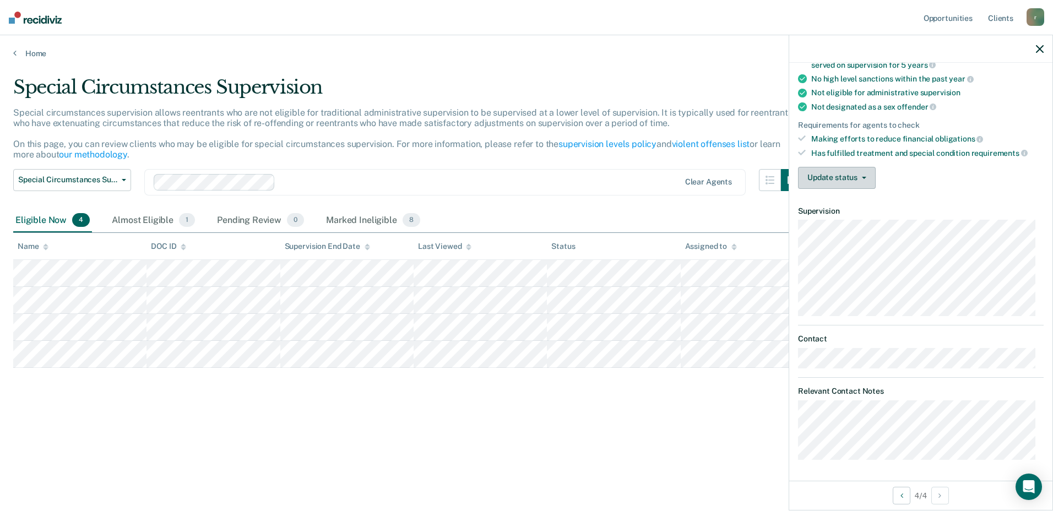
click at [842, 186] on button "Update status" at bounding box center [837, 178] width 78 height 22
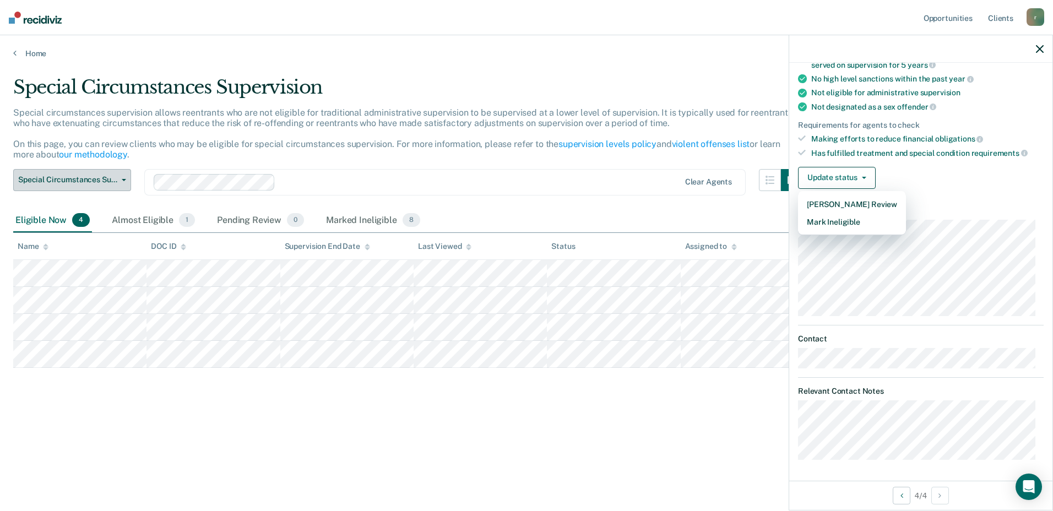
click at [90, 186] on button "Special Circumstances Supervision" at bounding box center [72, 180] width 118 height 22
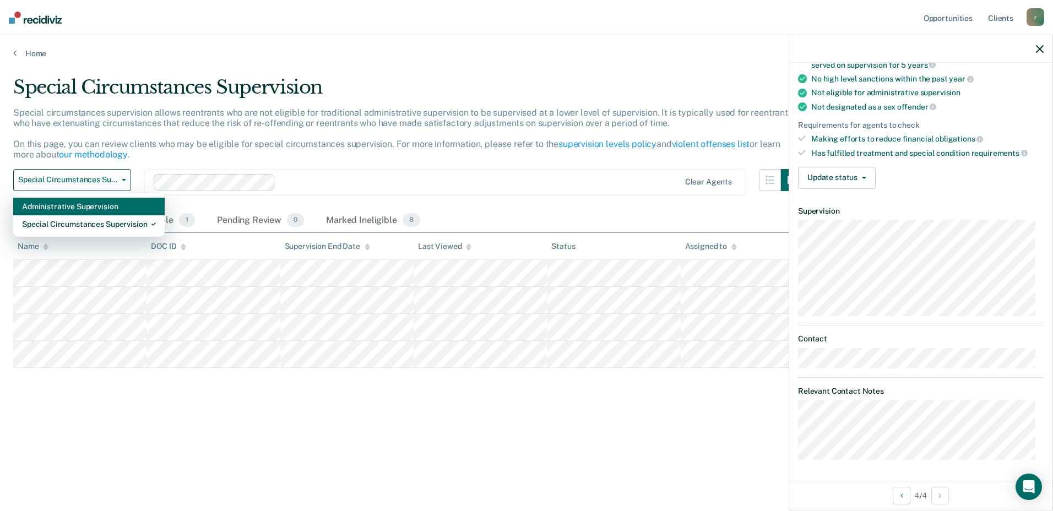
click at [79, 209] on div "Administrative Supervision" at bounding box center [89, 207] width 134 height 18
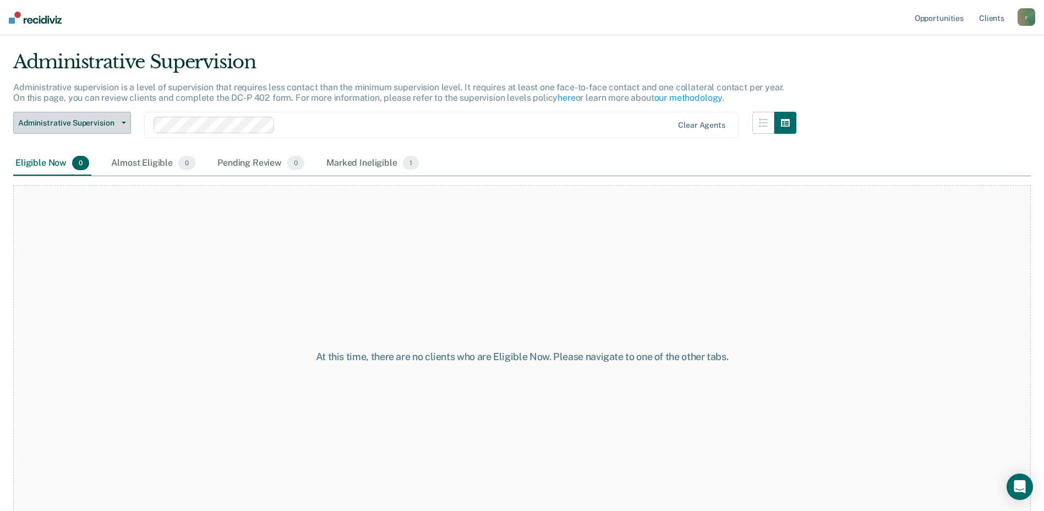
scroll to position [43, 0]
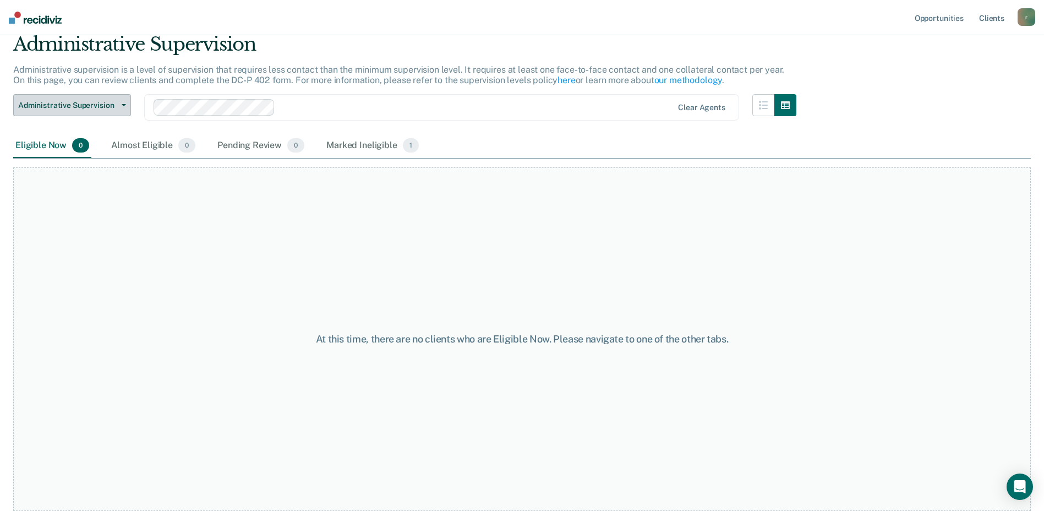
click at [93, 116] on div "Administrative Supervision Administrative Supervision Special Circumstances Sup…" at bounding box center [72, 114] width 118 height 40
click at [984, 16] on link "Client s" at bounding box center [992, 17] width 30 height 35
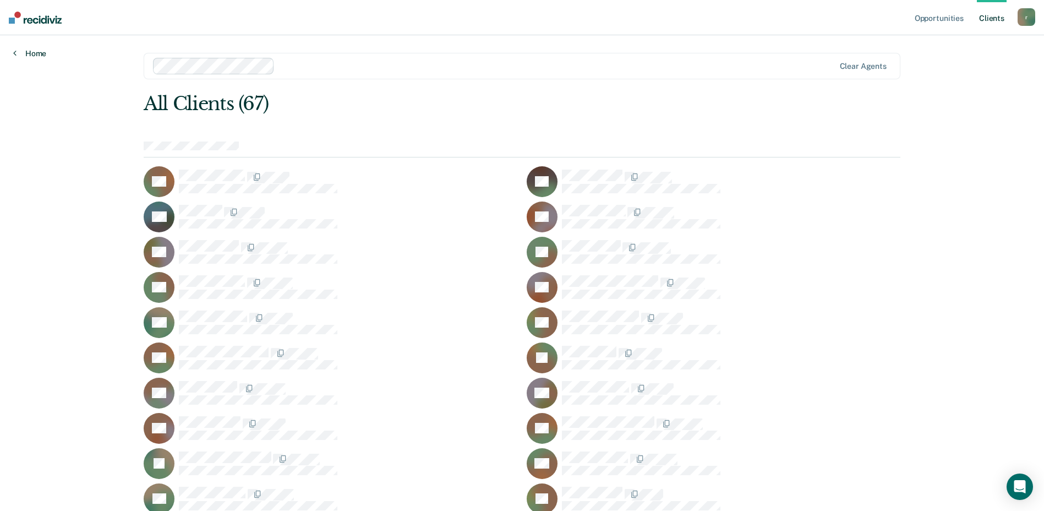
click at [45, 54] on link "Home" at bounding box center [29, 53] width 33 height 10
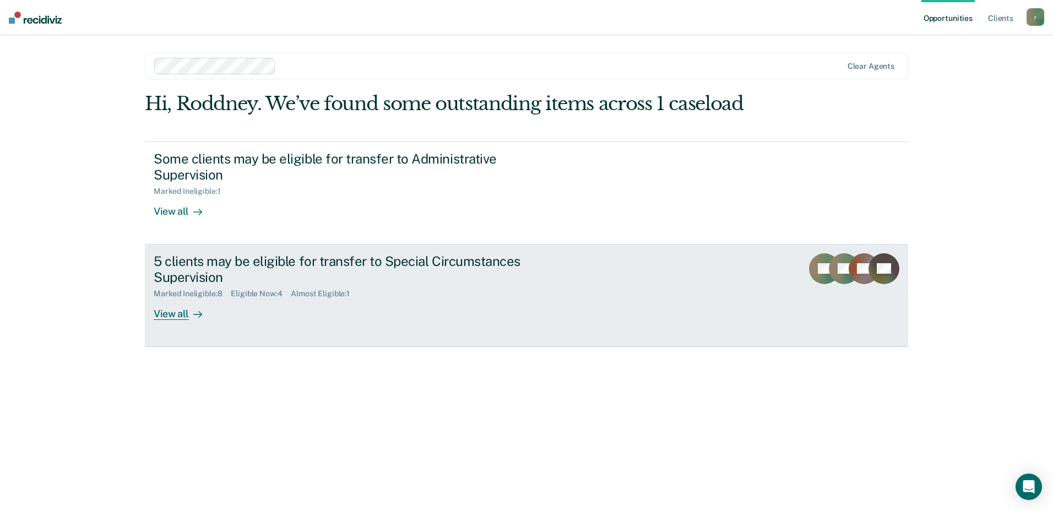
click at [212, 313] on div "View all" at bounding box center [185, 308] width 62 height 21
